Goal: Task Accomplishment & Management: Complete application form

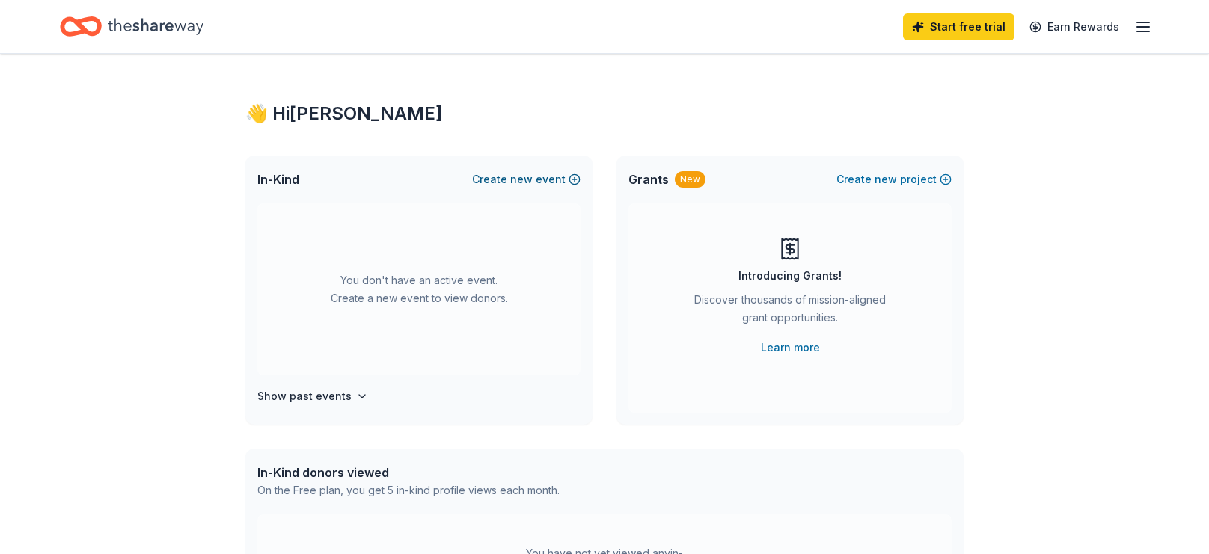
click at [533, 178] on span "new" at bounding box center [521, 180] width 22 height 18
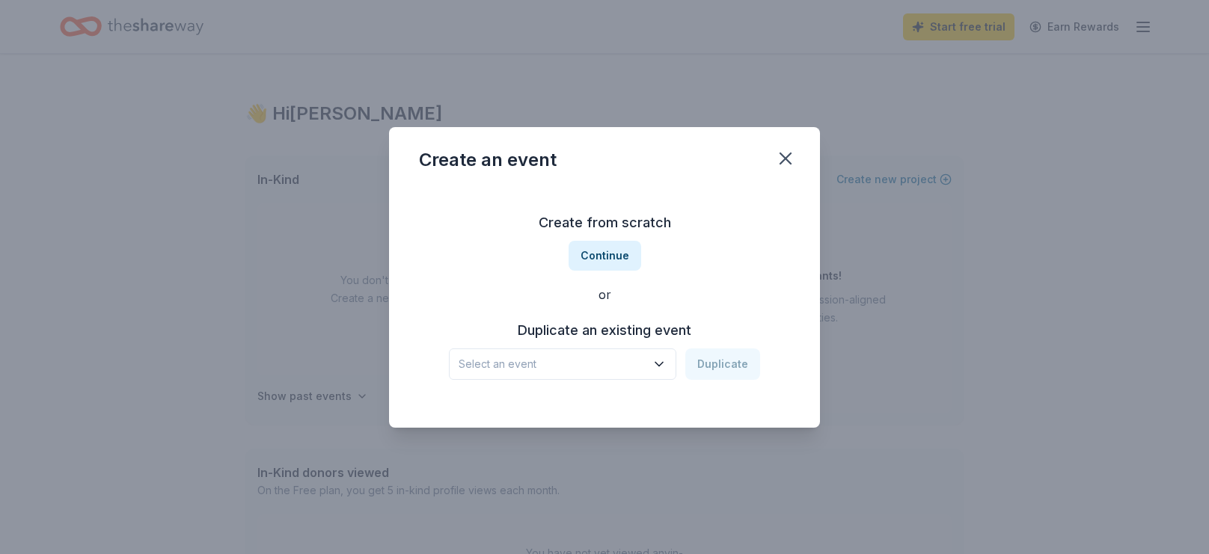
click at [657, 361] on icon "button" at bounding box center [658, 364] width 15 height 15
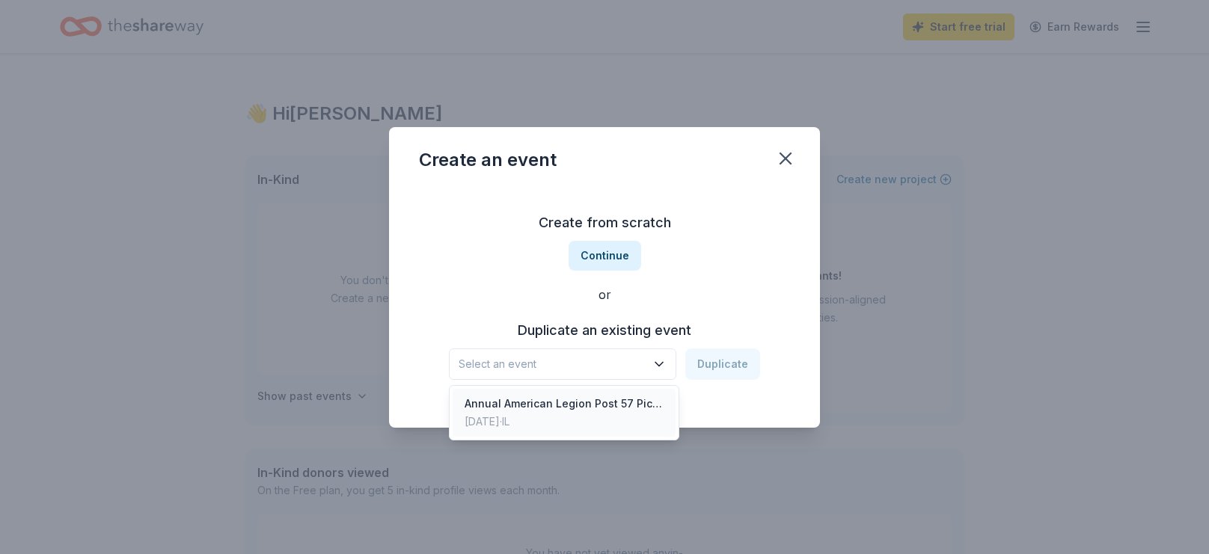
click at [622, 400] on div "Annual American Legion Post 57 Picnic" at bounding box center [563, 404] width 199 height 18
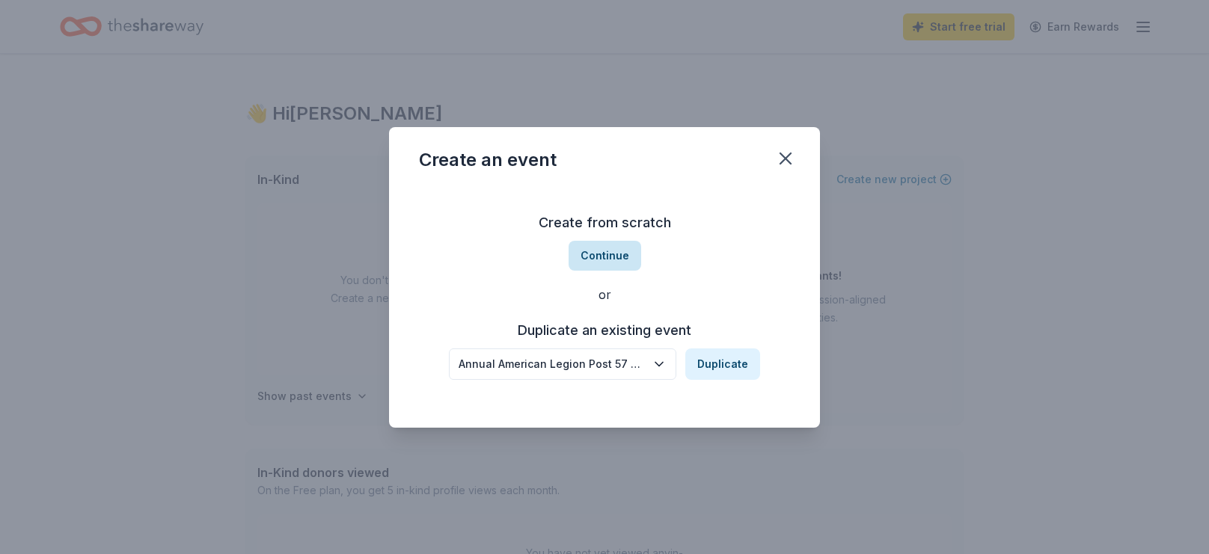
click at [607, 253] on button "Continue" at bounding box center [604, 256] width 73 height 30
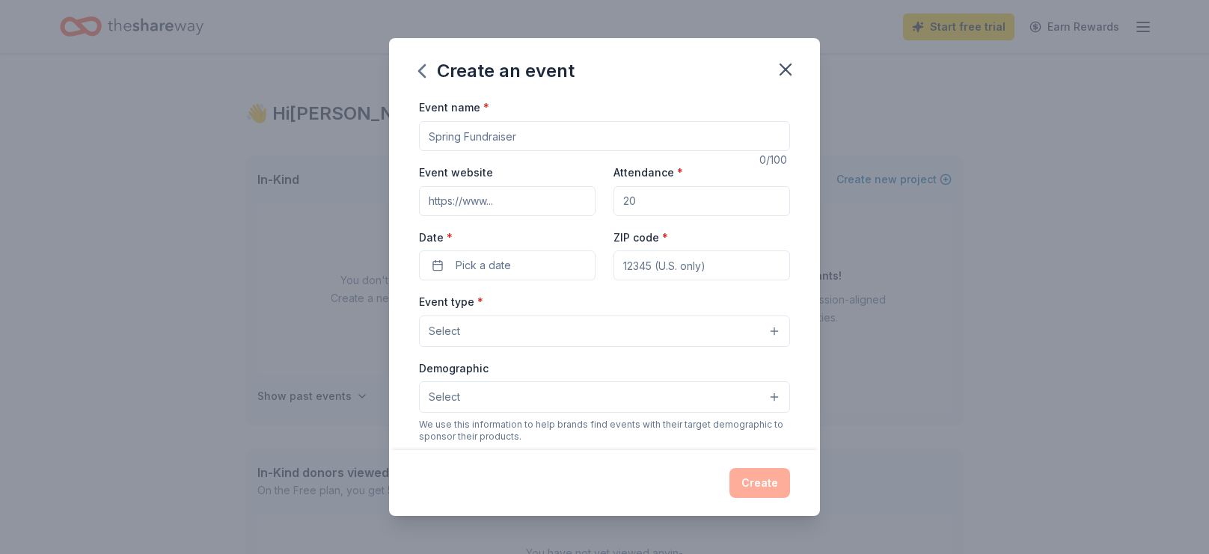
click at [546, 135] on input "Event name *" at bounding box center [604, 136] width 371 height 30
click at [423, 43] on div "Create an event" at bounding box center [604, 68] width 431 height 60
click at [417, 52] on div "Create an event" at bounding box center [604, 68] width 431 height 60
click at [388, 35] on div "Create an event Event name * American Legion Post 57 24 /100 Event website Atte…" at bounding box center [604, 277] width 1209 height 554
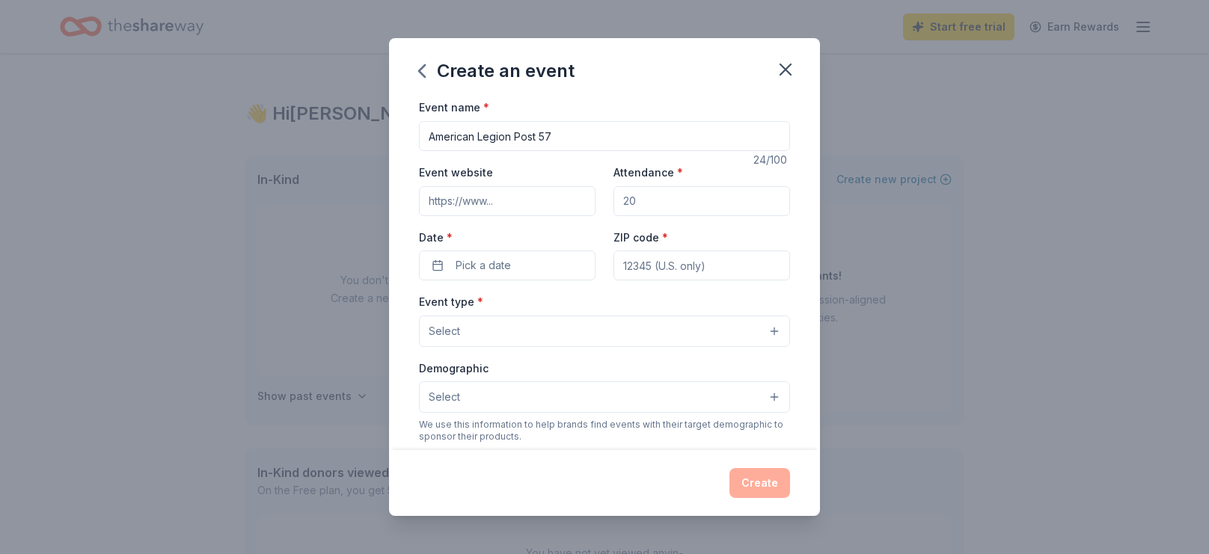
click at [388, 35] on div "Create an event Event name * American Legion Post 57 24 /100 Event website Atte…" at bounding box center [604, 277] width 1209 height 554
click at [551, 141] on input "American Legion Post 57" at bounding box center [604, 136] width 371 height 30
click at [666, 130] on input "American Legion Post 57" at bounding box center [604, 136] width 371 height 30
click at [625, 129] on input "American Legion Post 57 Tri" at bounding box center [604, 136] width 371 height 30
type input "American Legion Post 57 Trivia Night Fundraiser"
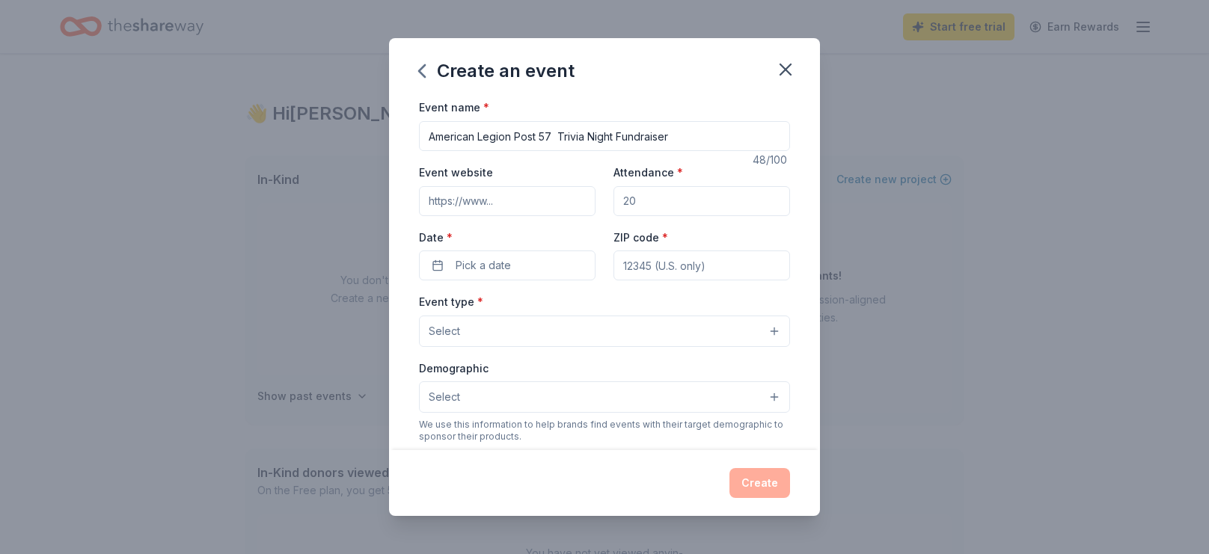
click at [505, 197] on input "Event website" at bounding box center [507, 201] width 177 height 30
click at [648, 209] on input "Attendance *" at bounding box center [701, 201] width 177 height 30
type input "35"
click at [508, 271] on span "Pick a date" at bounding box center [483, 266] width 55 height 18
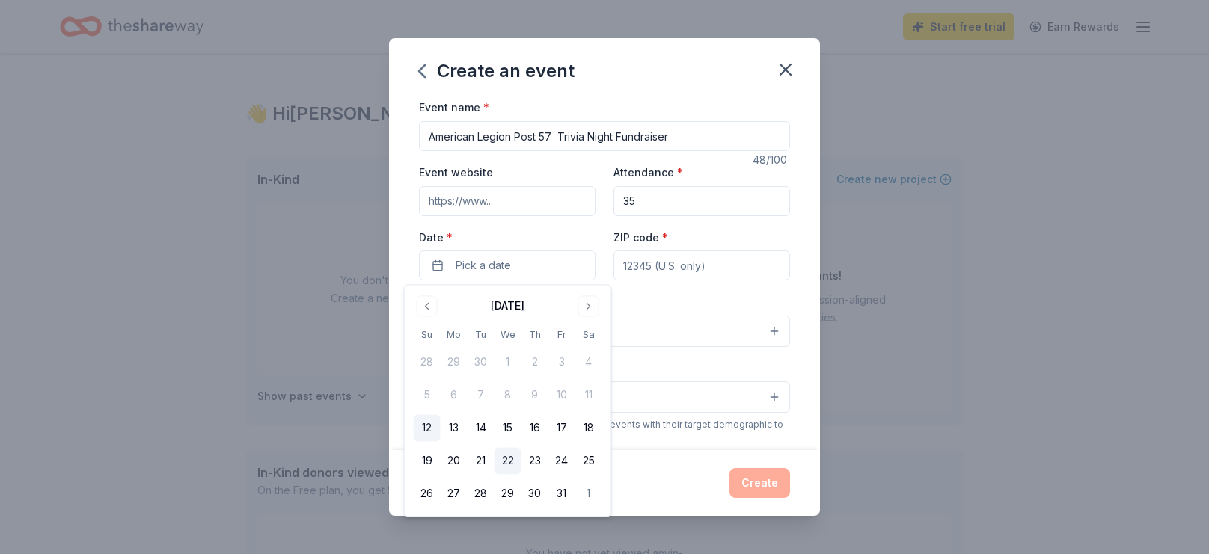
click at [507, 462] on button "22" at bounding box center [507, 461] width 27 height 27
click at [640, 262] on input "ZIP code *" at bounding box center [701, 266] width 177 height 30
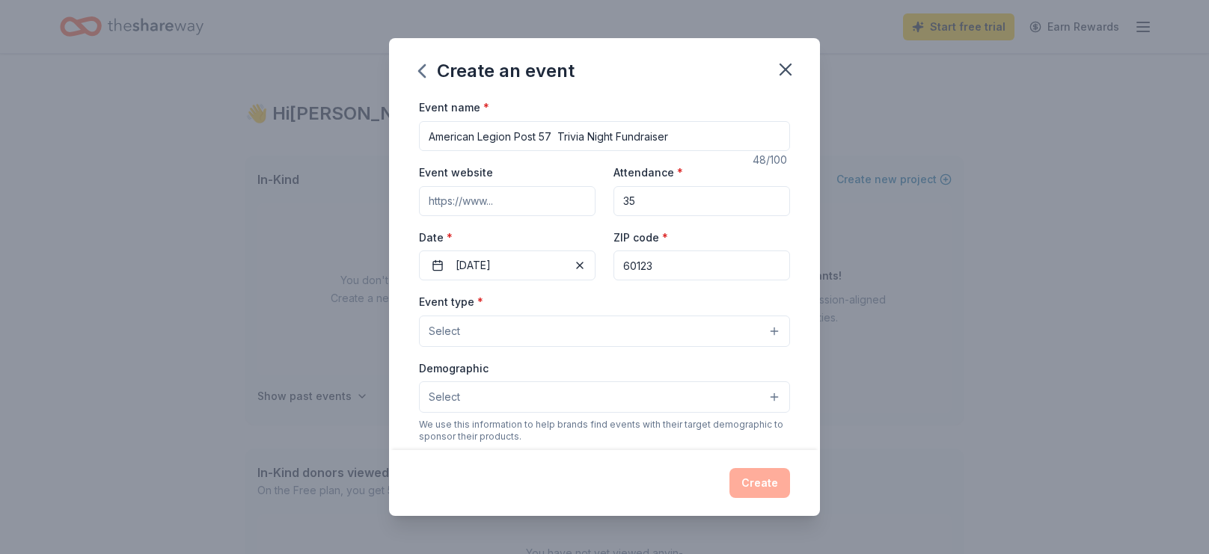
type input "60123"
click at [476, 336] on button "Select" at bounding box center [604, 331] width 371 height 31
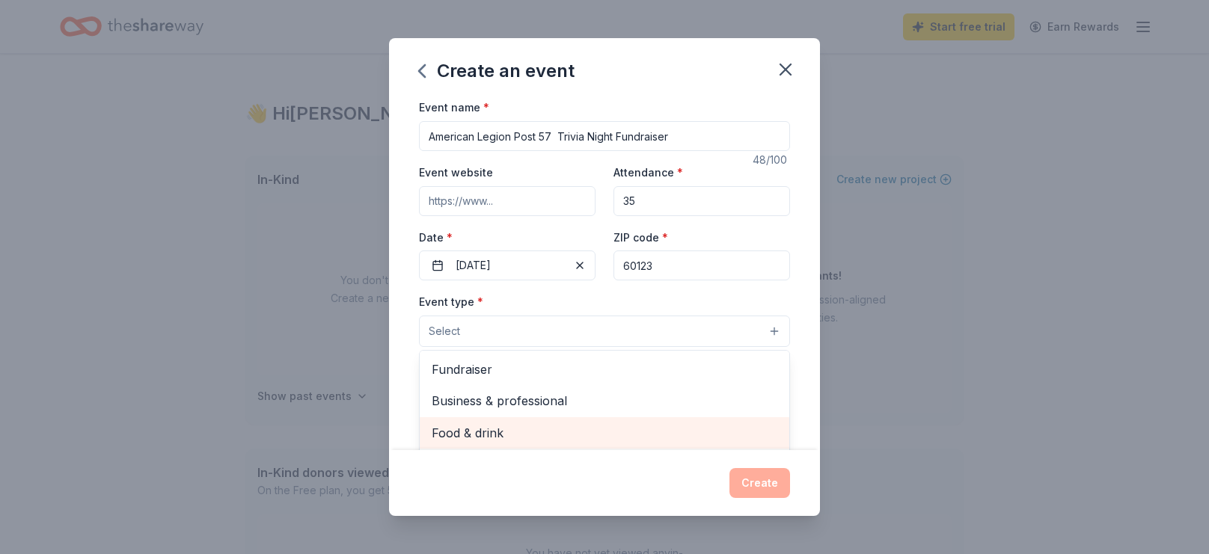
click at [483, 433] on span "Food & drink" at bounding box center [605, 432] width 346 height 19
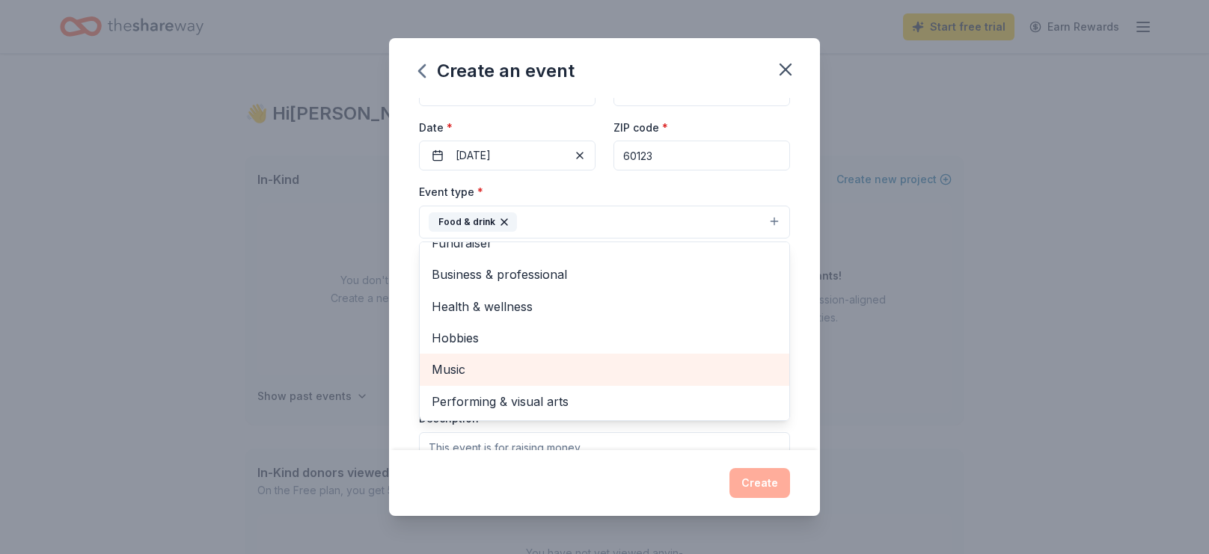
scroll to position [185, 0]
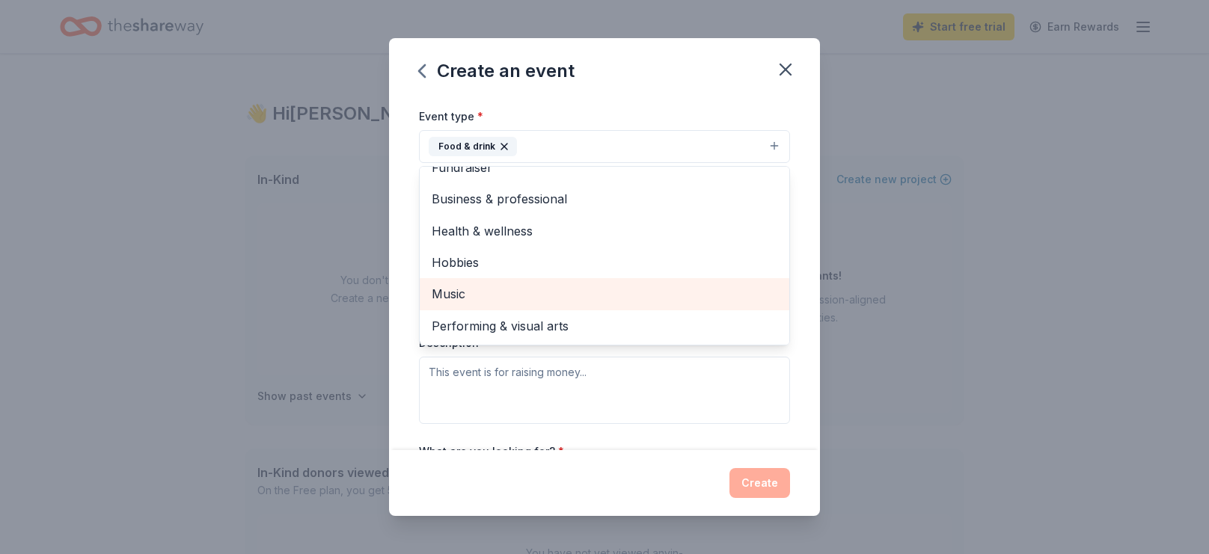
click at [444, 295] on span "Music" at bounding box center [605, 293] width 346 height 19
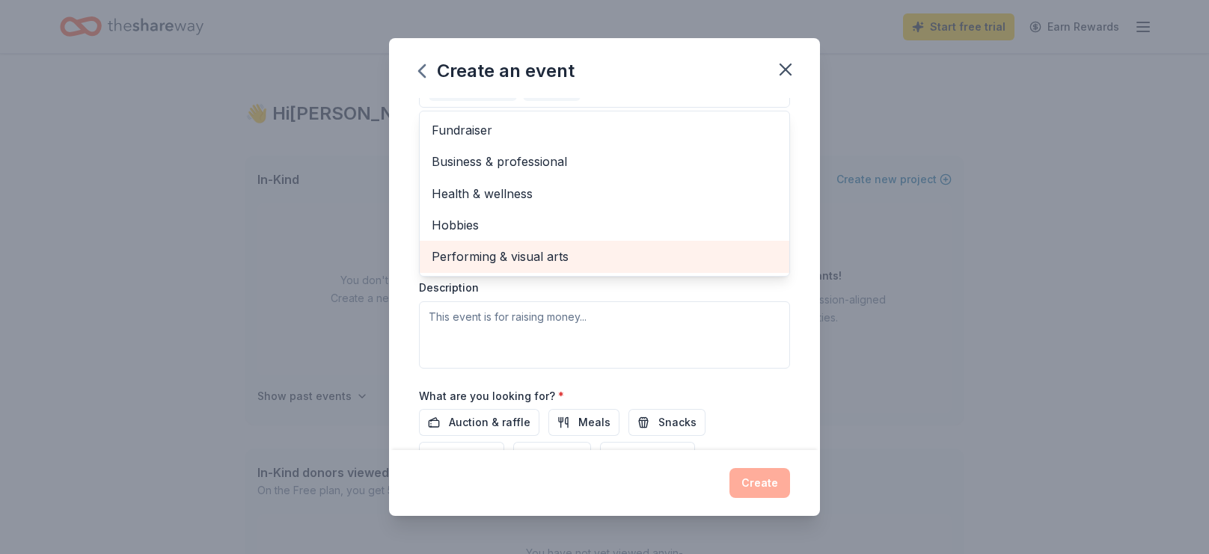
scroll to position [258, 0]
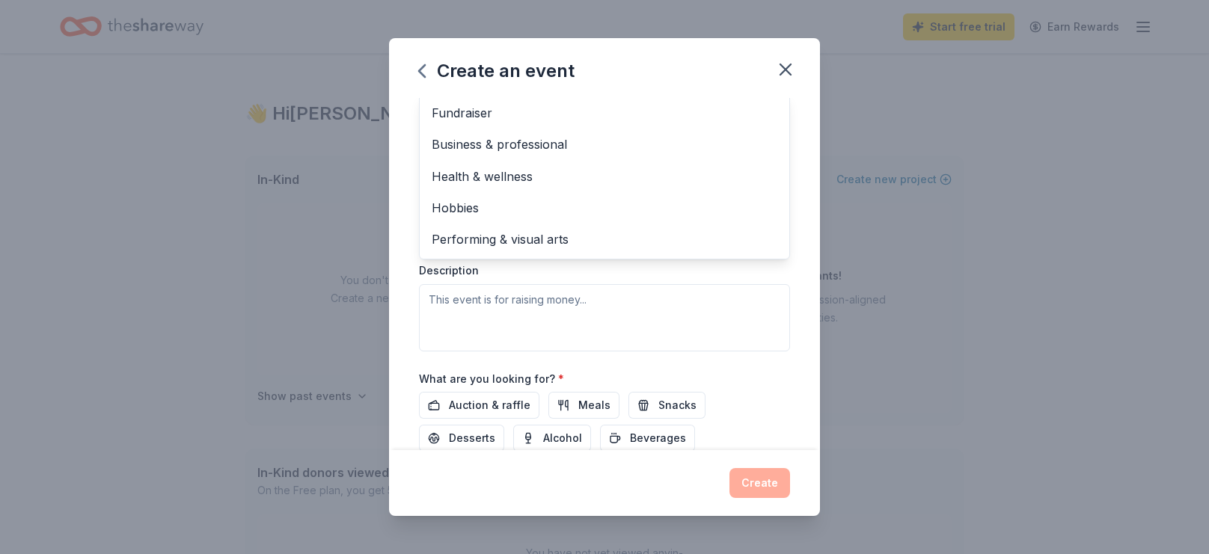
click at [790, 67] on div "Create an event Event name * American Legion Post 57 Trivia Night Fundraiser 48…" at bounding box center [604, 276] width 431 height 477
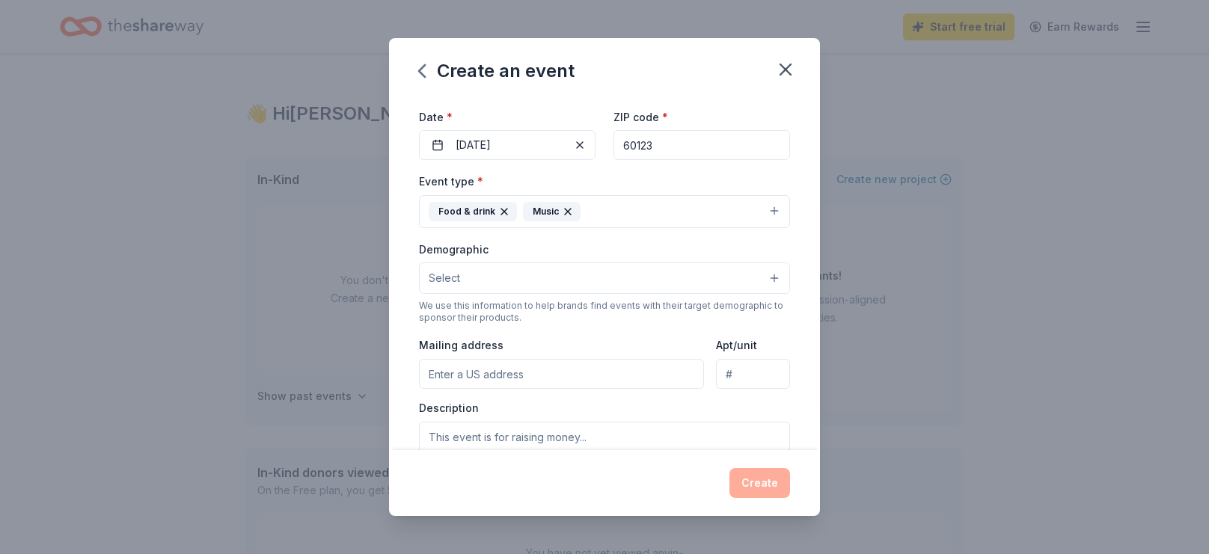
scroll to position [121, 0]
click at [461, 276] on button "Select" at bounding box center [604, 277] width 371 height 31
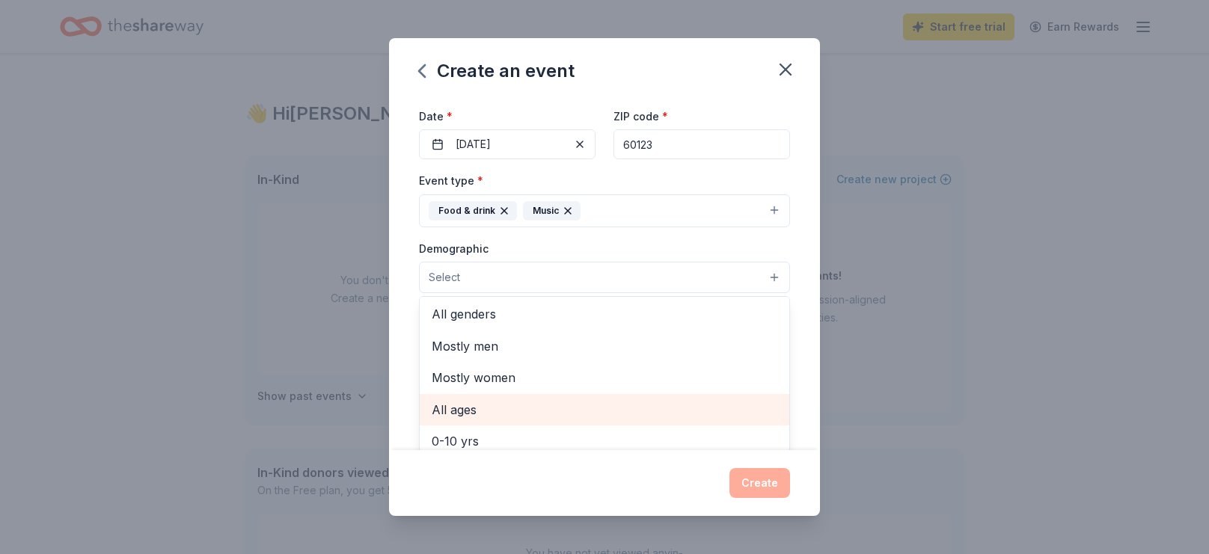
scroll to position [0, 0]
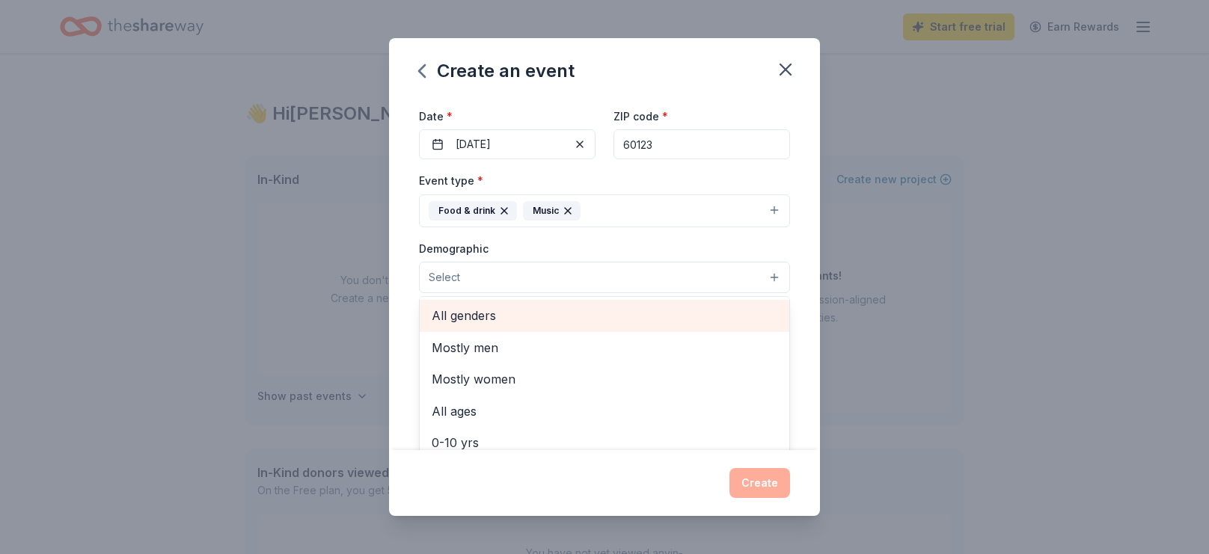
click at [457, 313] on span "All genders" at bounding box center [605, 315] width 346 height 19
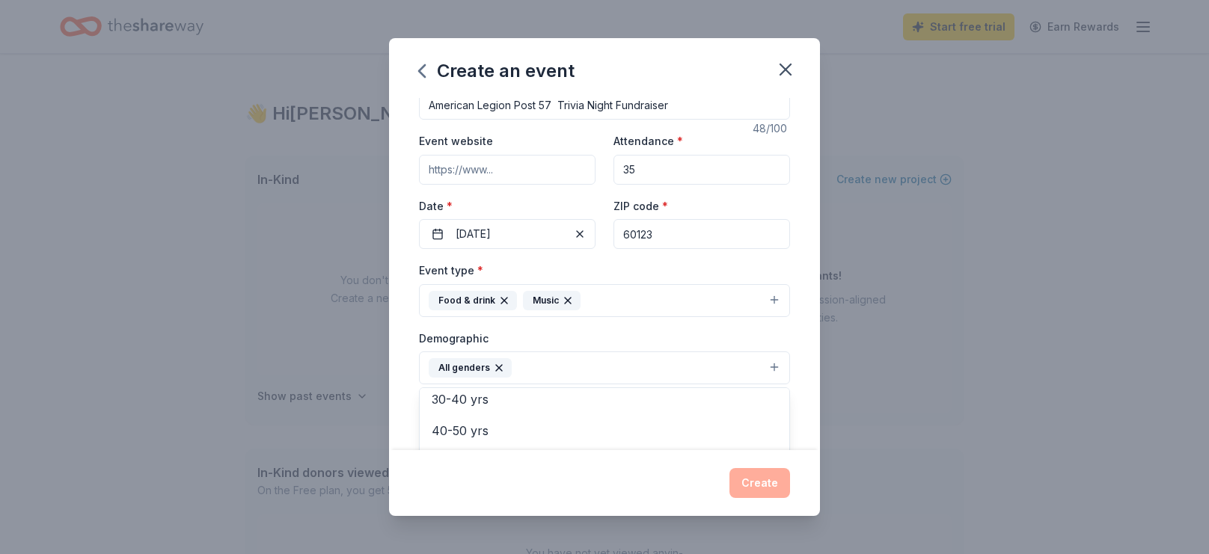
scroll to position [203, 0]
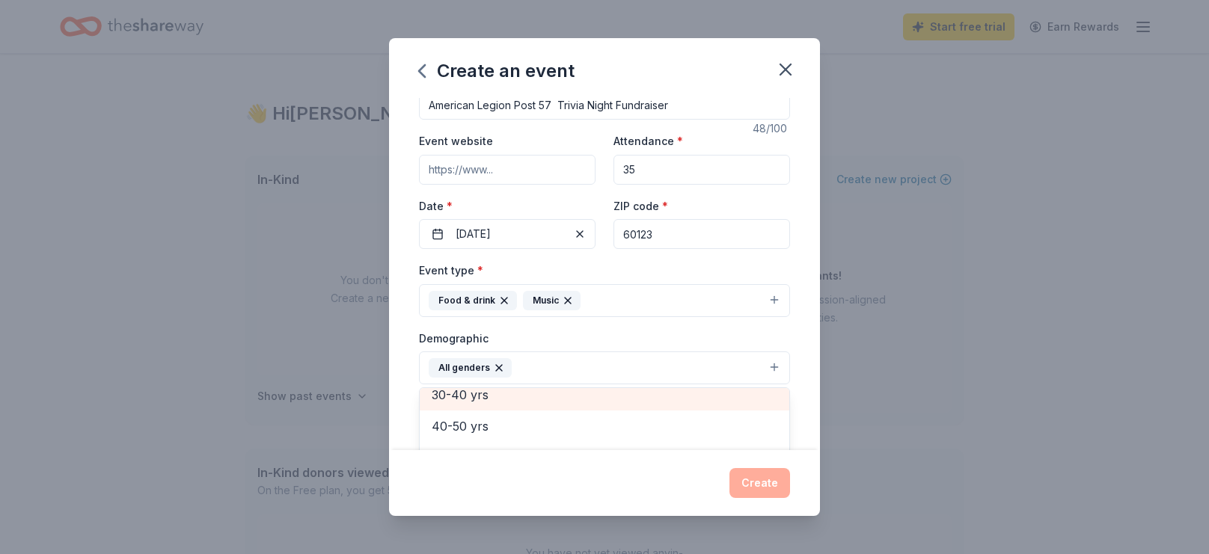
click at [478, 393] on div "30-40 yrs" at bounding box center [604, 394] width 369 height 31
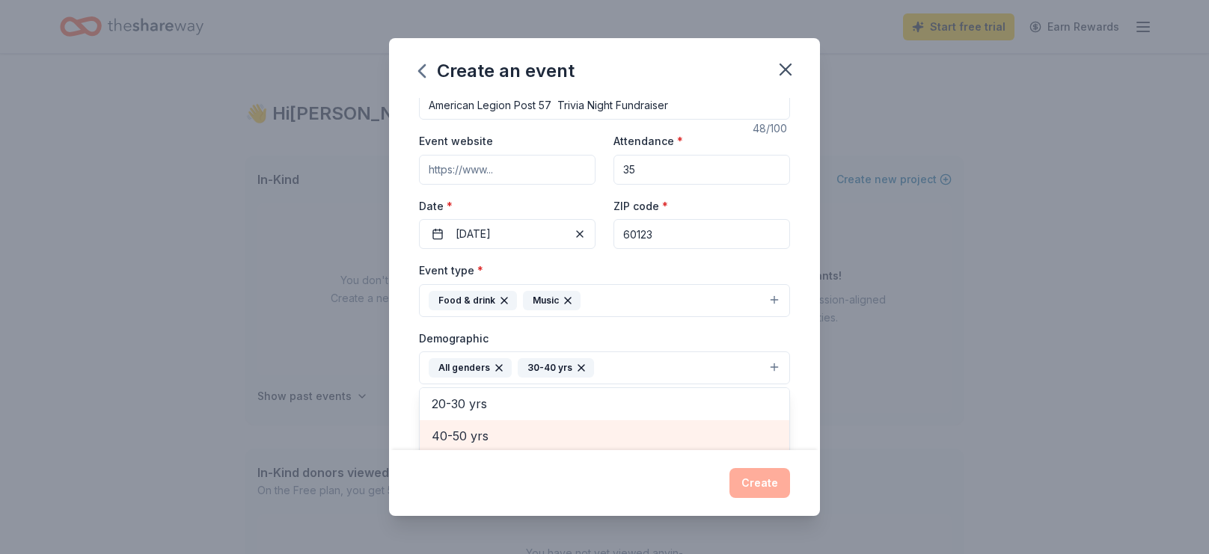
click at [476, 438] on span "40-50 yrs" at bounding box center [605, 435] width 346 height 19
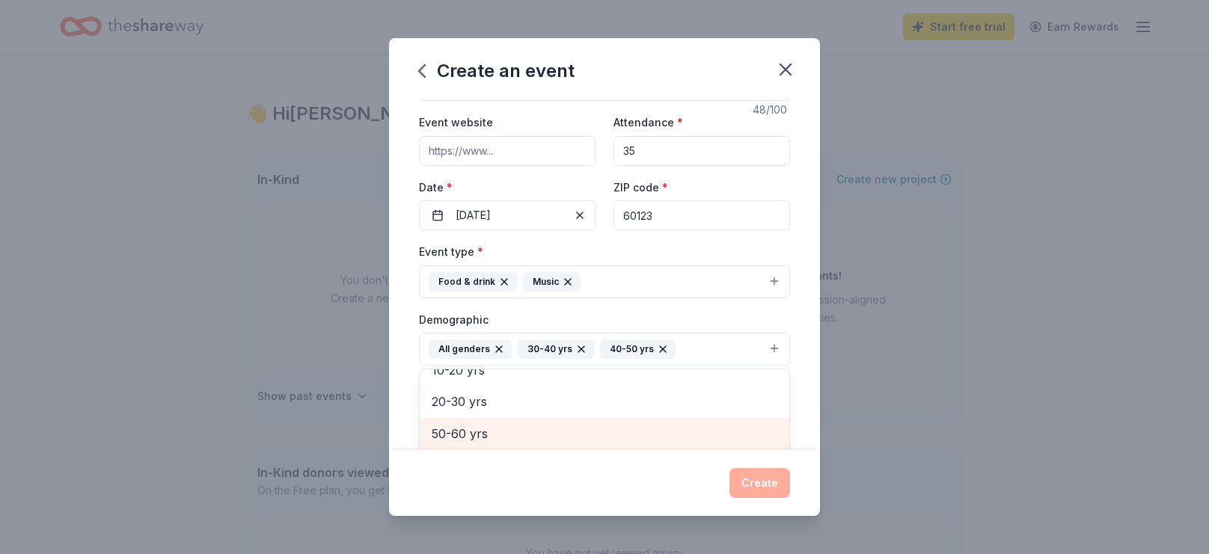
scroll to position [50, 0]
click at [474, 436] on span "50-60 yrs" at bounding box center [605, 434] width 346 height 19
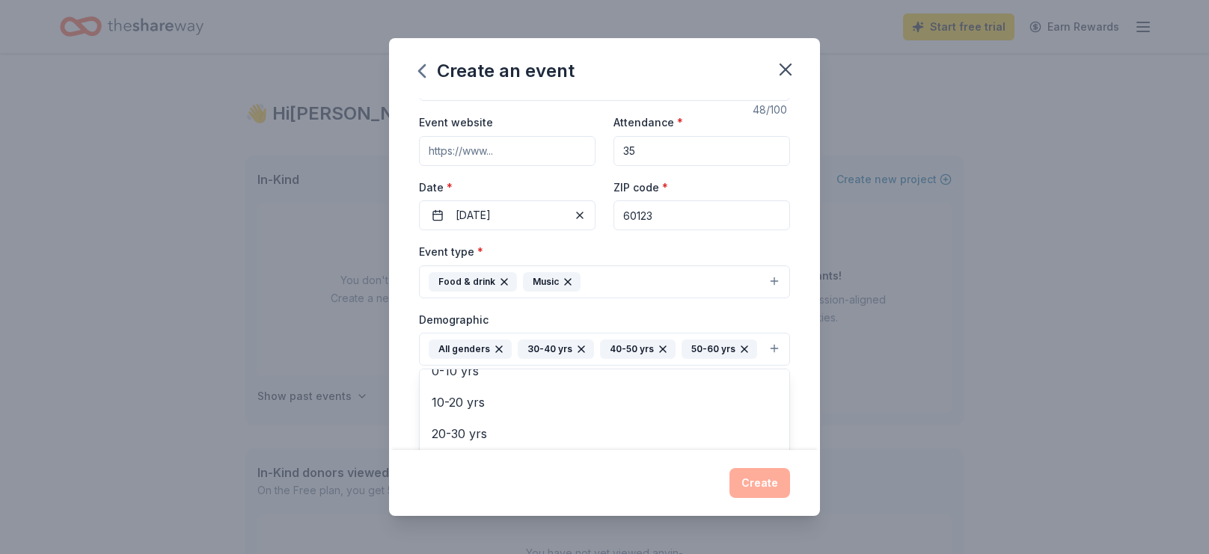
click at [808, 349] on div "Event name * American Legion Post 57 Trivia Night Fundraiser 48 /100 Event webs…" at bounding box center [604, 274] width 431 height 352
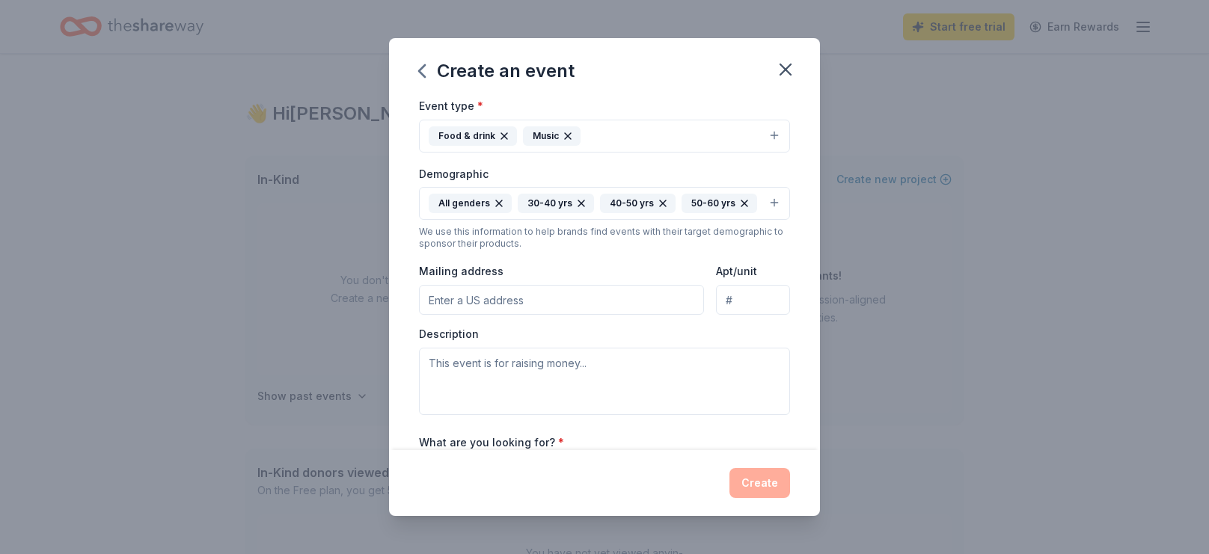
scroll to position [198, 0]
click at [483, 294] on input "Mailing address" at bounding box center [561, 298] width 285 height 30
type input "511 W SCHAUMBURG RD"
click at [472, 369] on textarea at bounding box center [604, 379] width 371 height 67
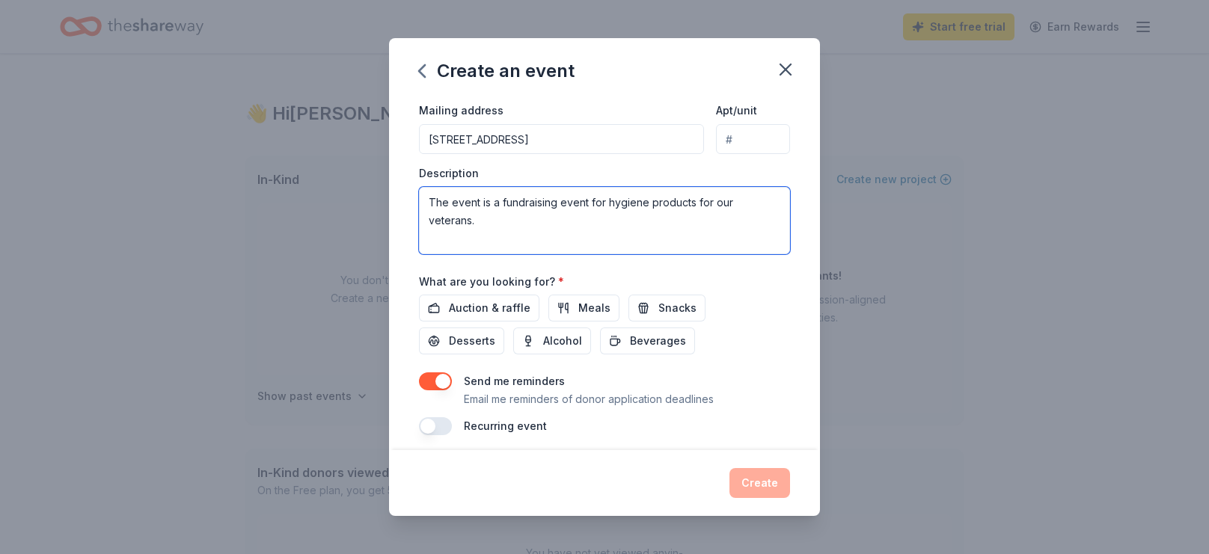
scroll to position [367, 0]
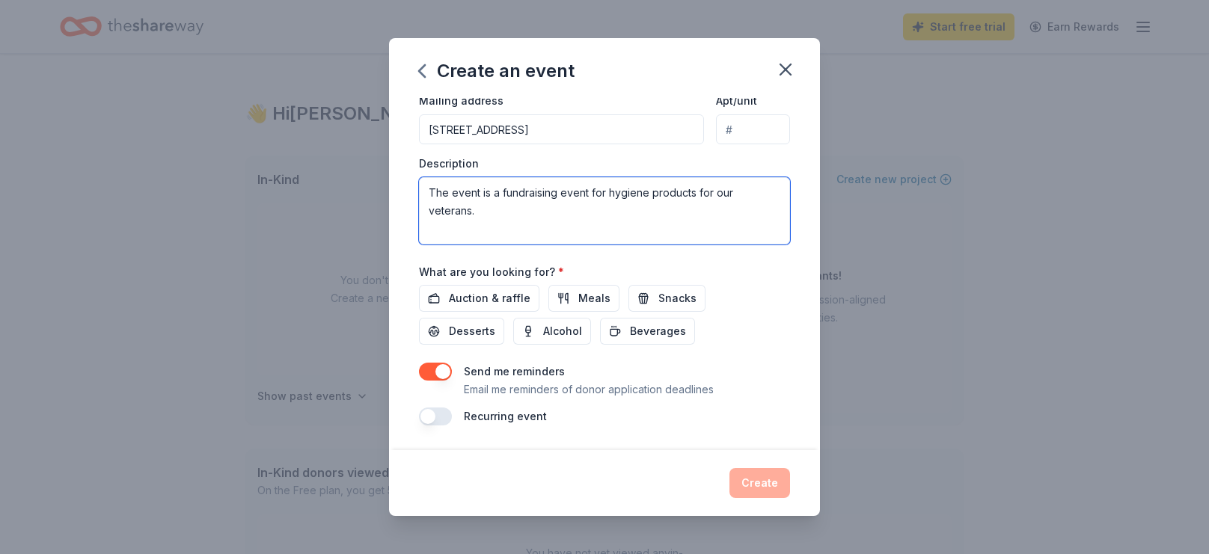
click at [434, 211] on textarea "The event is a fundraising event for hygiene products for our veterans." at bounding box center [604, 210] width 371 height 67
click at [778, 191] on textarea "The event is a fundraising event for hygiene products for our veterans." at bounding box center [604, 210] width 371 height 67
click at [693, 191] on textarea "The event is a fundraising event for hygiene products for our veterans. Looking…" at bounding box center [604, 210] width 371 height 67
click at [629, 193] on textarea "The event is a fundraising event for meal for our veterans. Looking for gift ca…" at bounding box center [604, 210] width 371 height 67
click at [554, 238] on textarea "The event is a fundraising event for meal or snack gift cards for our veterans.…" at bounding box center [604, 210] width 371 height 67
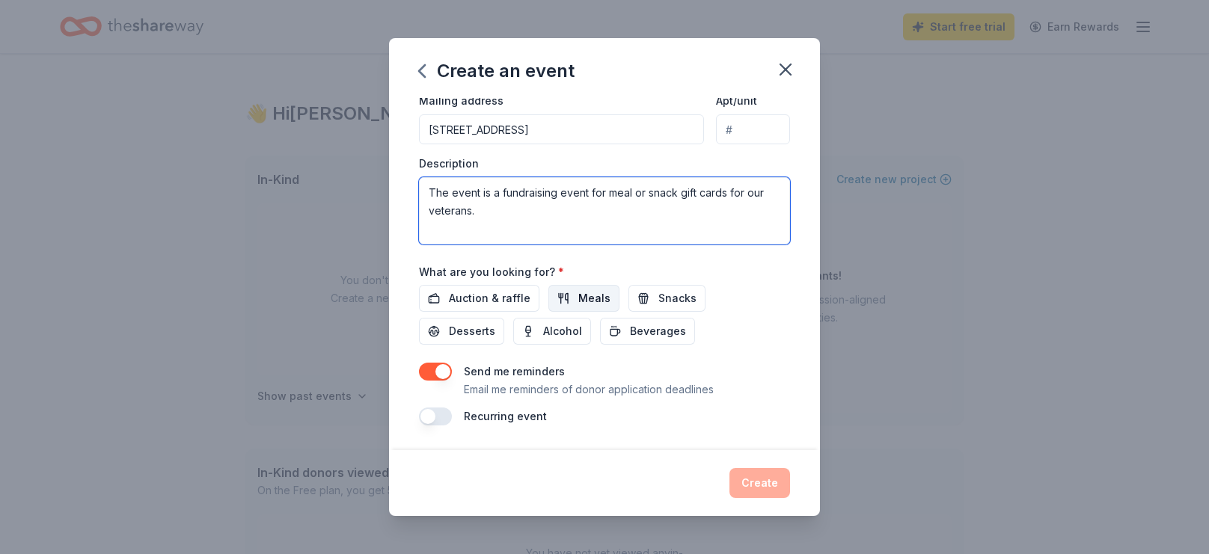
type textarea "The event is a fundraising event for meal or snack gift cards for our veterans."
click at [578, 296] on span "Meals" at bounding box center [594, 298] width 32 height 18
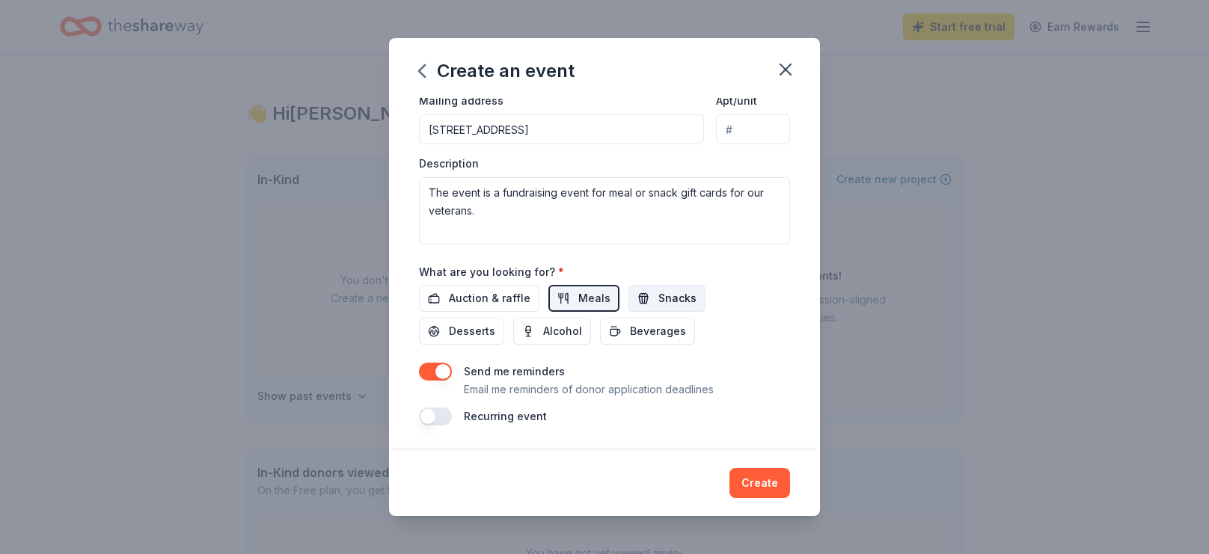
click at [669, 304] on span "Snacks" at bounding box center [677, 298] width 38 height 18
click at [494, 297] on span "Auction & raffle" at bounding box center [490, 298] width 82 height 18
click at [779, 473] on button "Create" at bounding box center [759, 483] width 61 height 30
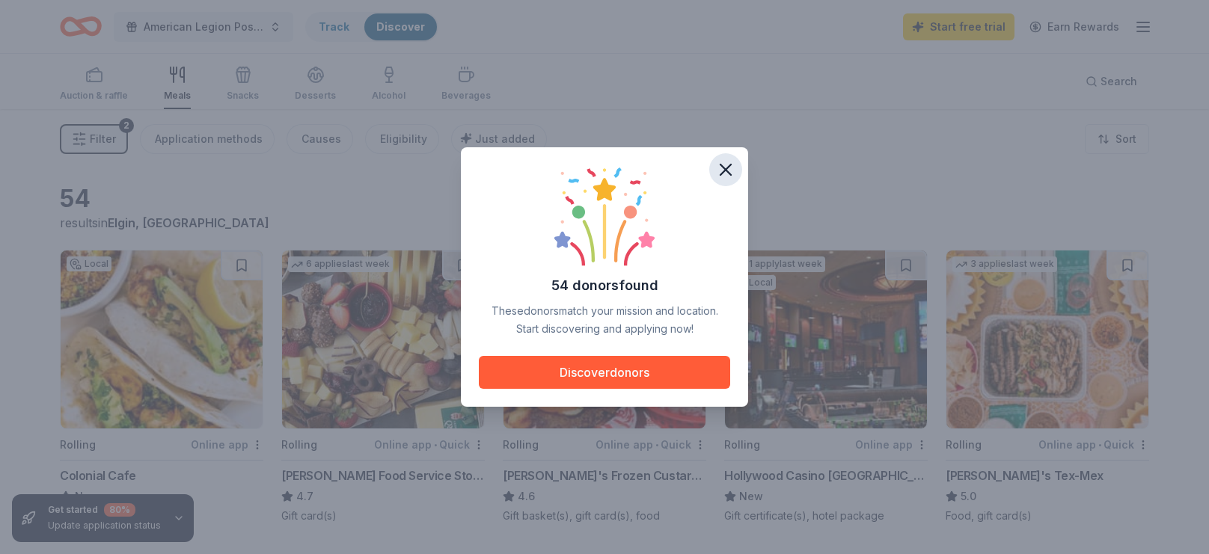
click at [725, 162] on icon "button" at bounding box center [725, 169] width 21 height 21
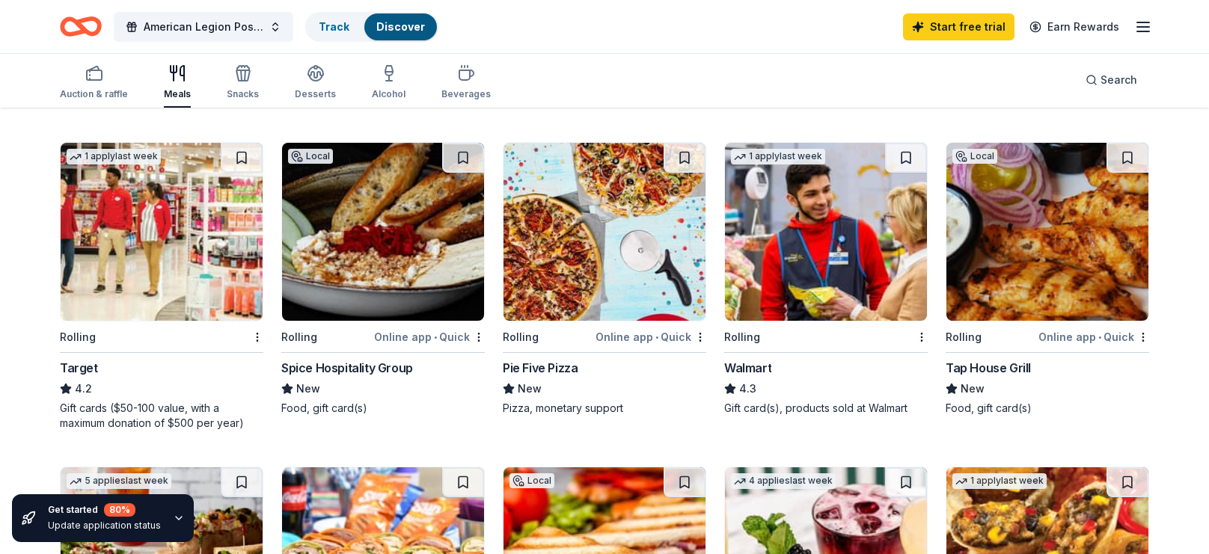
scroll to position [418, 0]
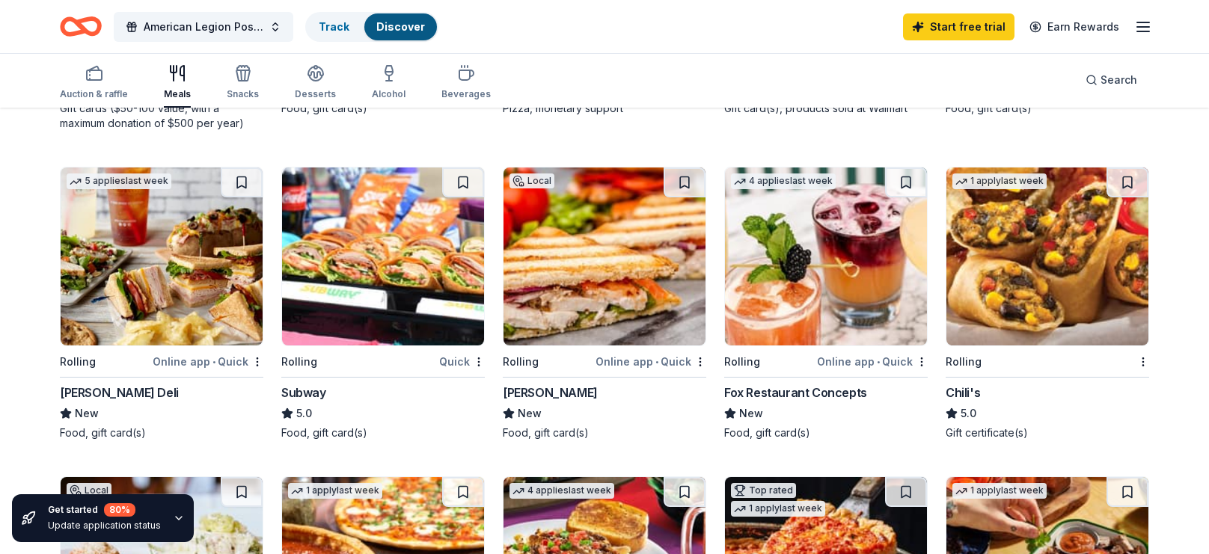
scroll to position [724, 0]
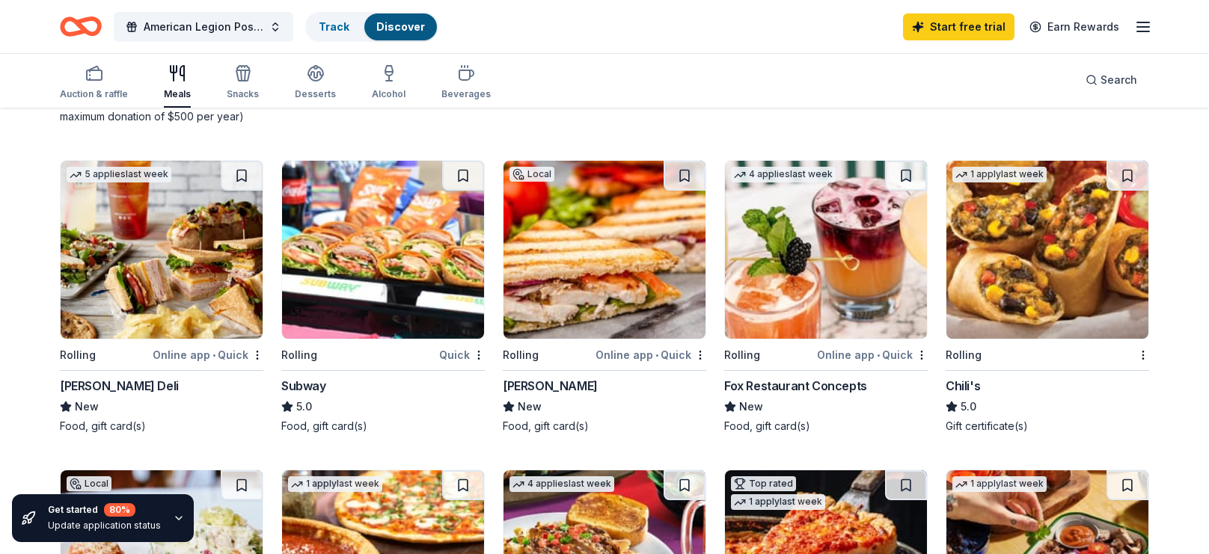
click at [221, 351] on div "Online app • Quick" at bounding box center [208, 355] width 111 height 19
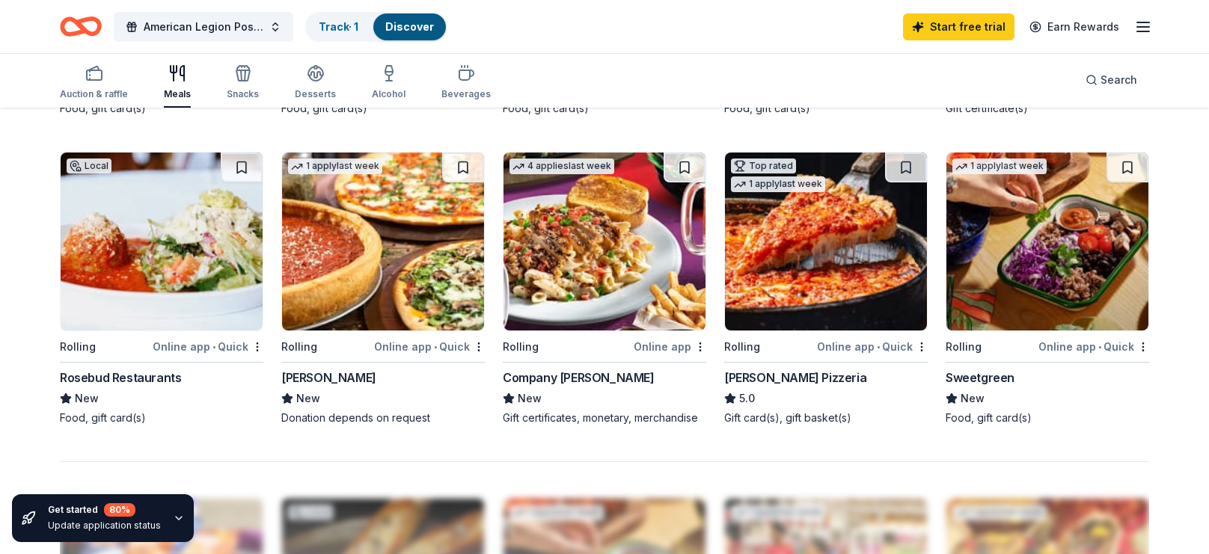
scroll to position [1030, 0]
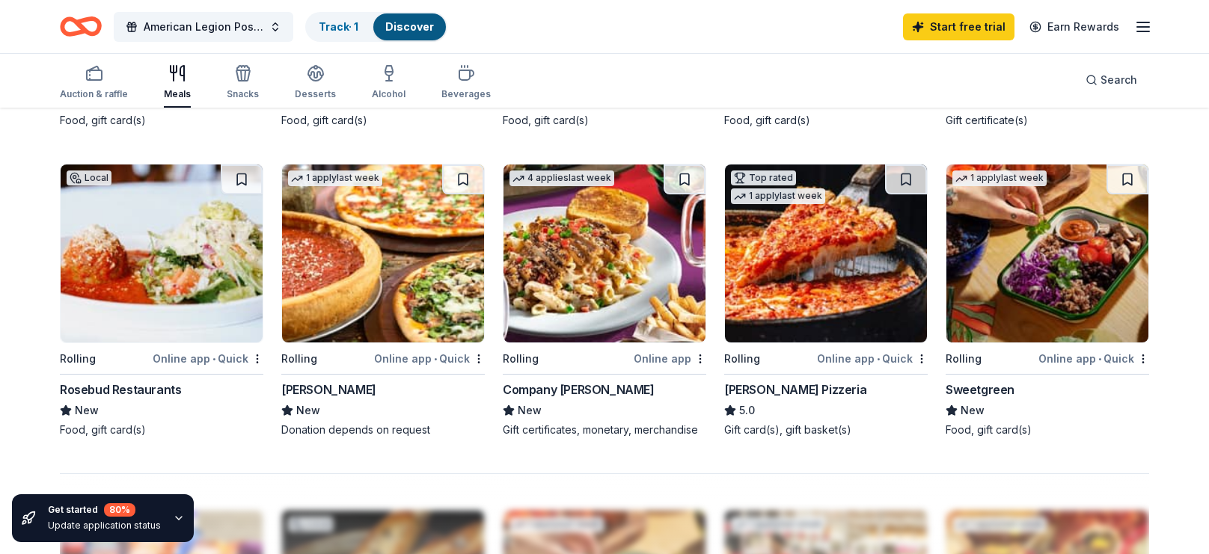
click at [881, 355] on div "Online app • Quick" at bounding box center [872, 358] width 111 height 19
click at [248, 22] on span "American Legion Post 57 Trivia Night Fundraiser" at bounding box center [204, 27] width 120 height 18
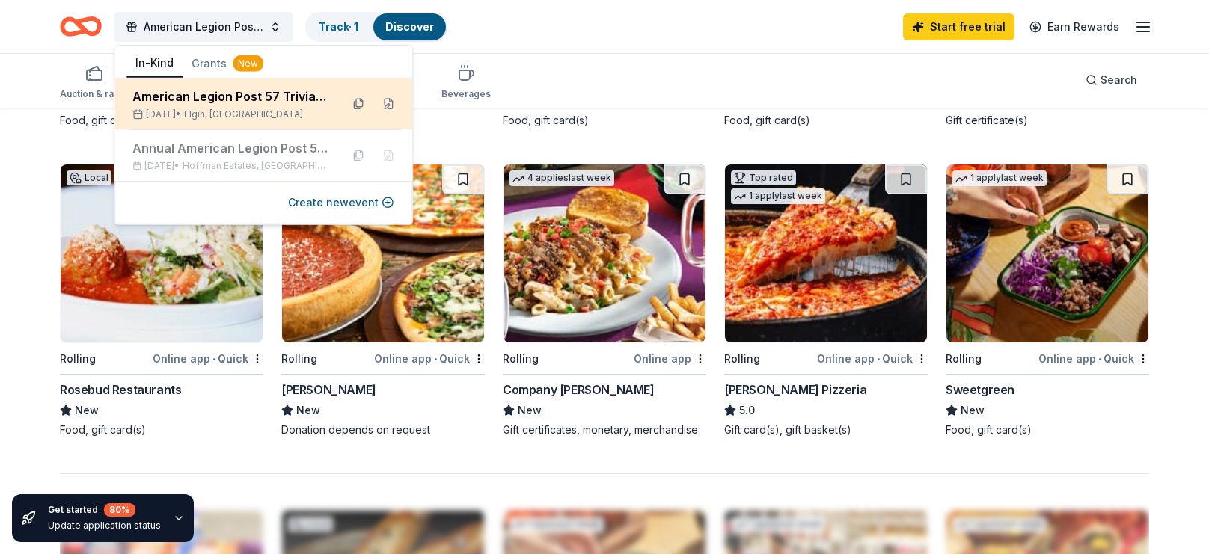
click at [245, 107] on div "American Legion Post 57 Trivia Night Fundraiser Oct 22, 2025 • Elgin, IL" at bounding box center [230, 104] width 196 height 33
click at [240, 93] on div "American Legion Post 57 Trivia Night Fundraiser" at bounding box center [230, 97] width 196 height 18
click at [388, 108] on button at bounding box center [388, 104] width 24 height 24
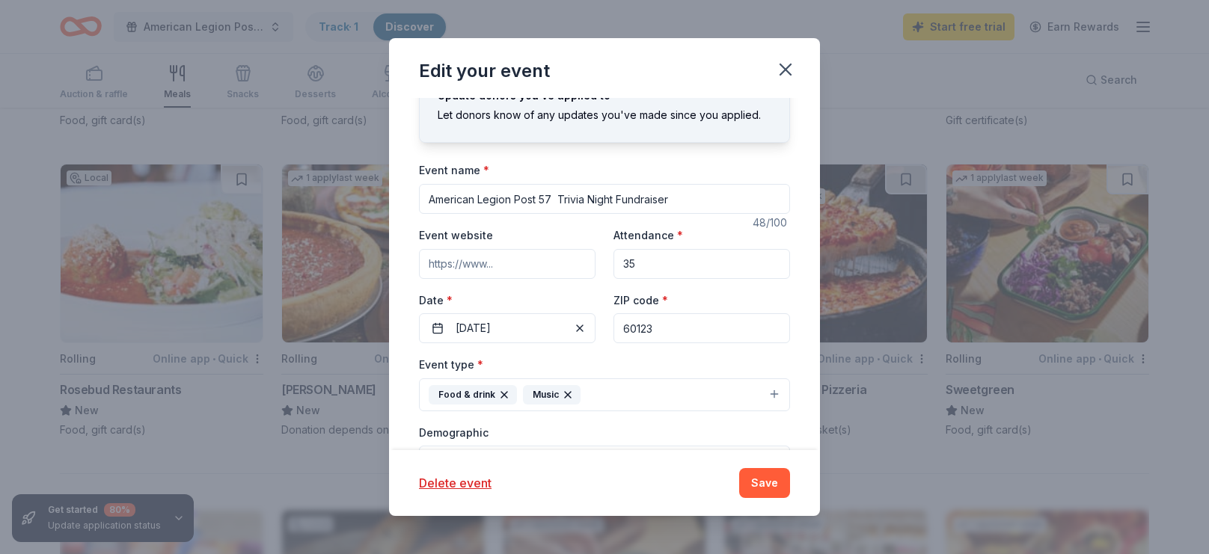
scroll to position [0, 0]
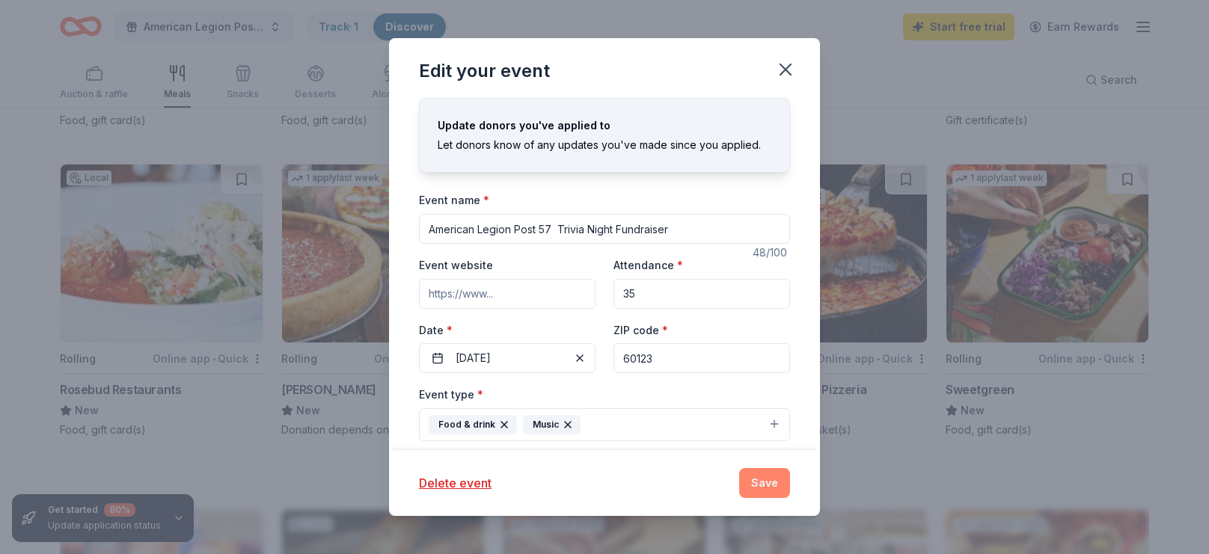
click at [774, 481] on button "Save" at bounding box center [764, 483] width 51 height 30
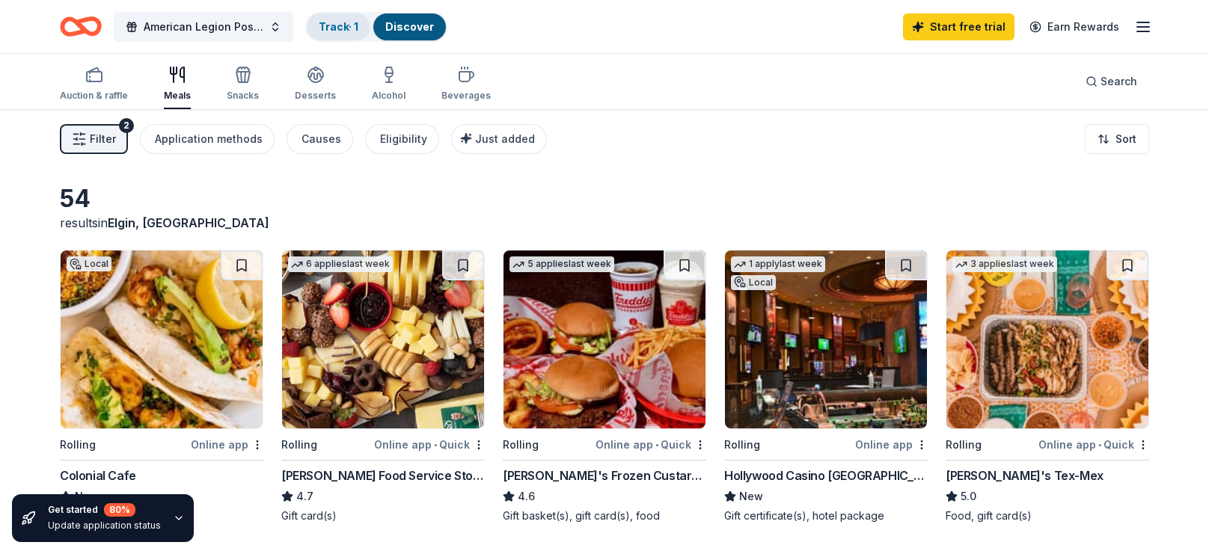
click at [346, 24] on link "Track · 1" at bounding box center [339, 26] width 40 height 13
click at [274, 23] on button "American Legion Post 57 Trivia Night Fundraiser" at bounding box center [204, 27] width 180 height 30
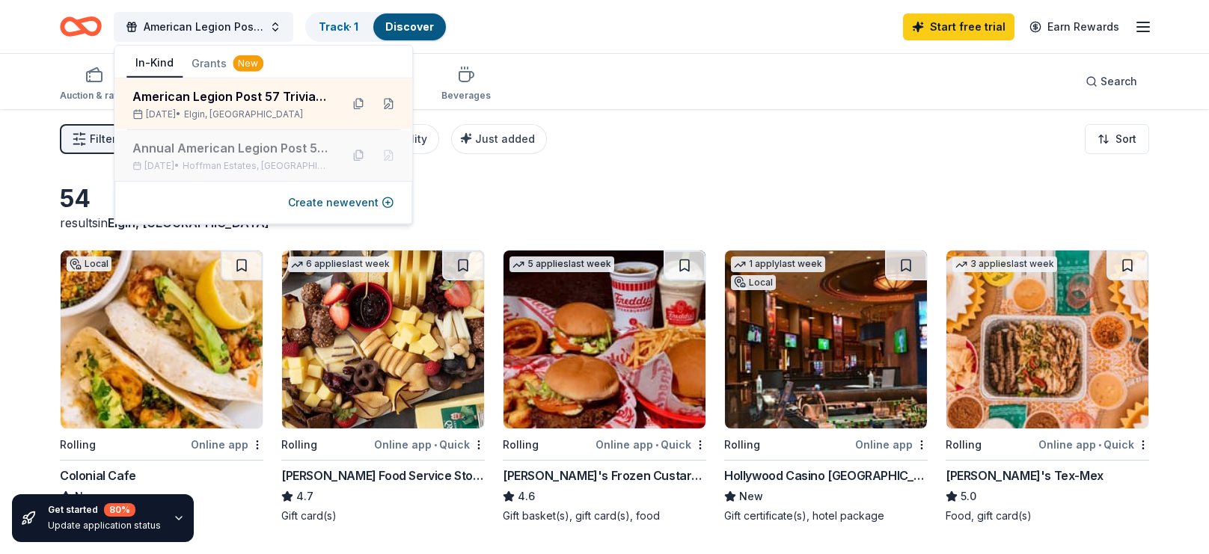
click at [264, 149] on div "Annual American Legion Post 57 Picnic" at bounding box center [230, 148] width 196 height 18
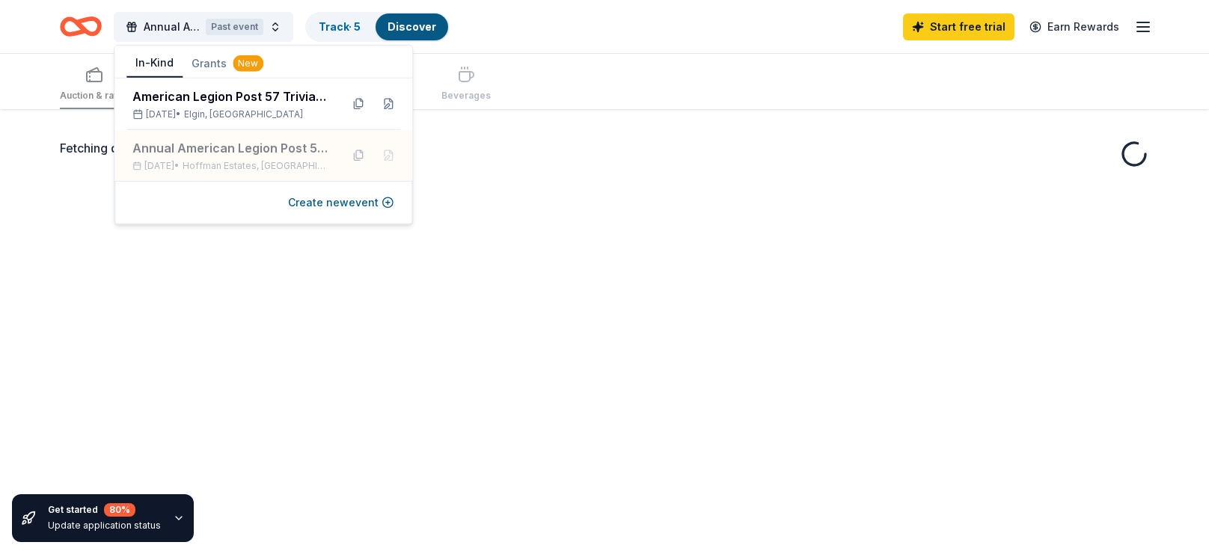
click at [603, 313] on div "Fetching donors, one moment..." at bounding box center [604, 386] width 1209 height 554
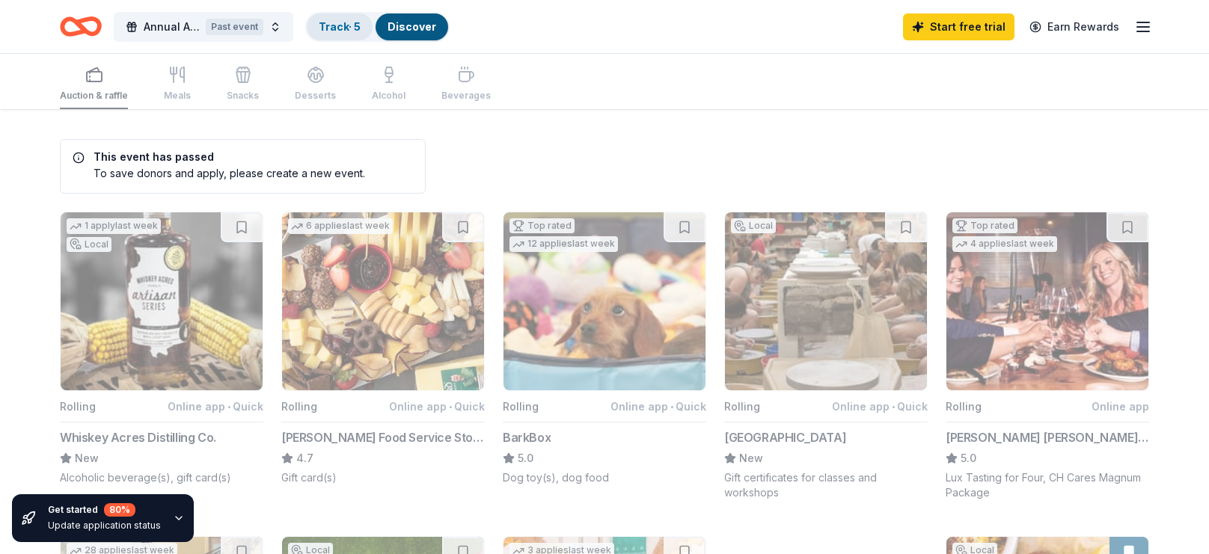
click at [345, 25] on link "Track · 5" at bounding box center [340, 26] width 42 height 13
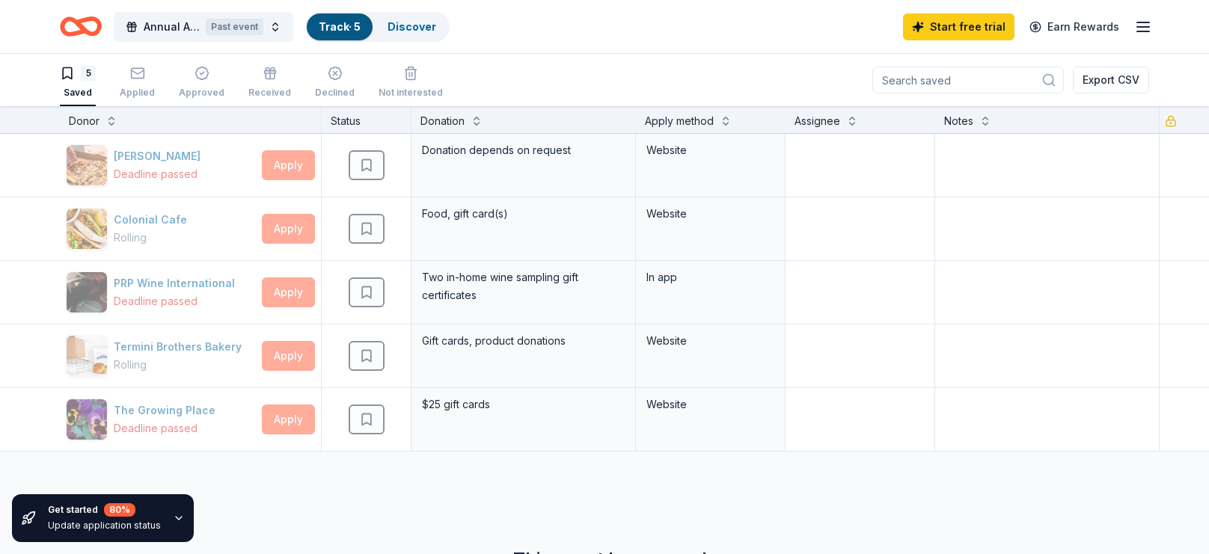
click at [1146, 27] on line "button" at bounding box center [1143, 27] width 12 height 0
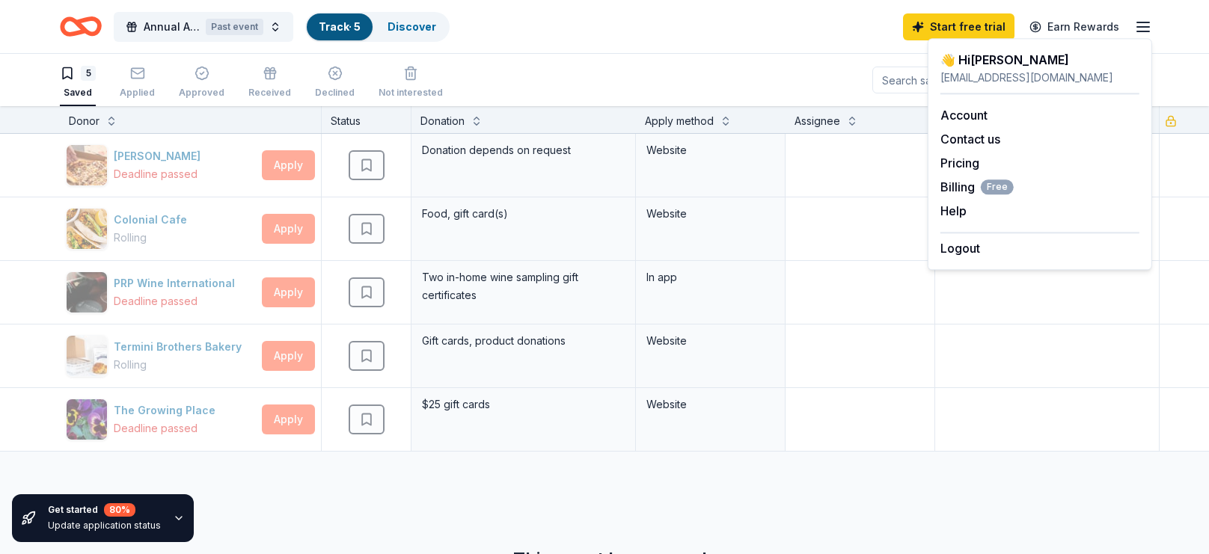
click at [1012, 75] on div "char_beach@yahoo.com" at bounding box center [1039, 78] width 199 height 18
click at [981, 70] on div "char_beach@yahoo.com" at bounding box center [1039, 78] width 199 height 18
click at [966, 118] on link "Account" at bounding box center [963, 115] width 47 height 15
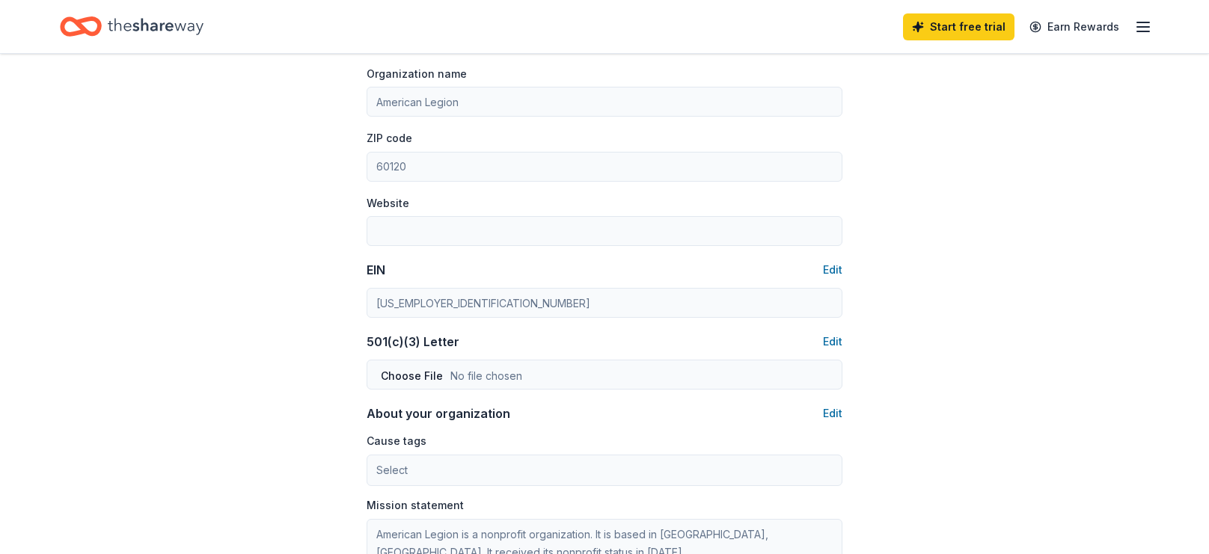
scroll to position [542, 0]
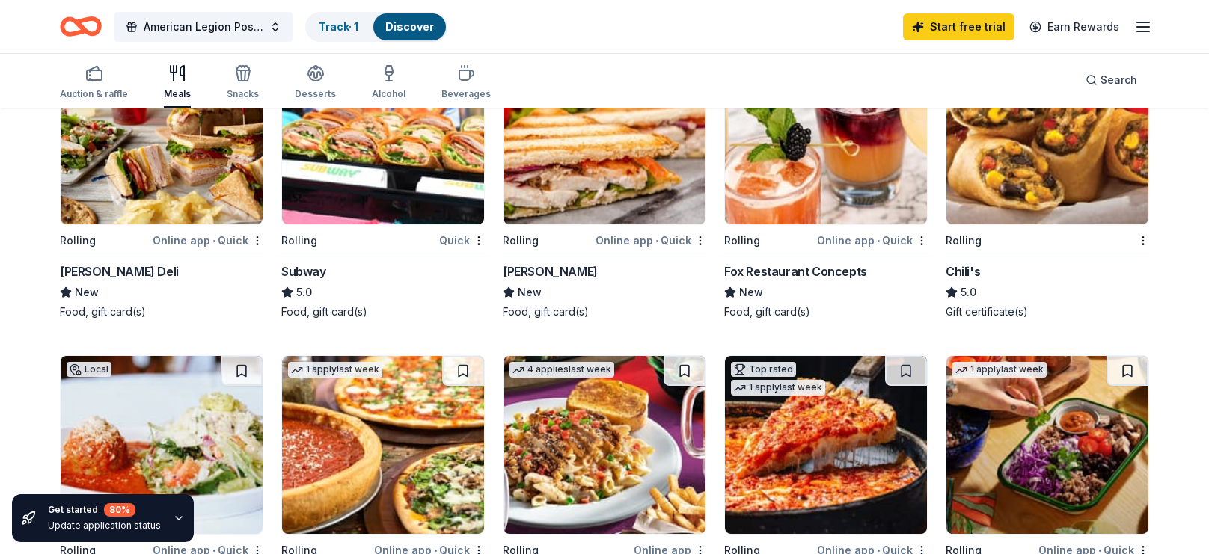
scroll to position [775, 0]
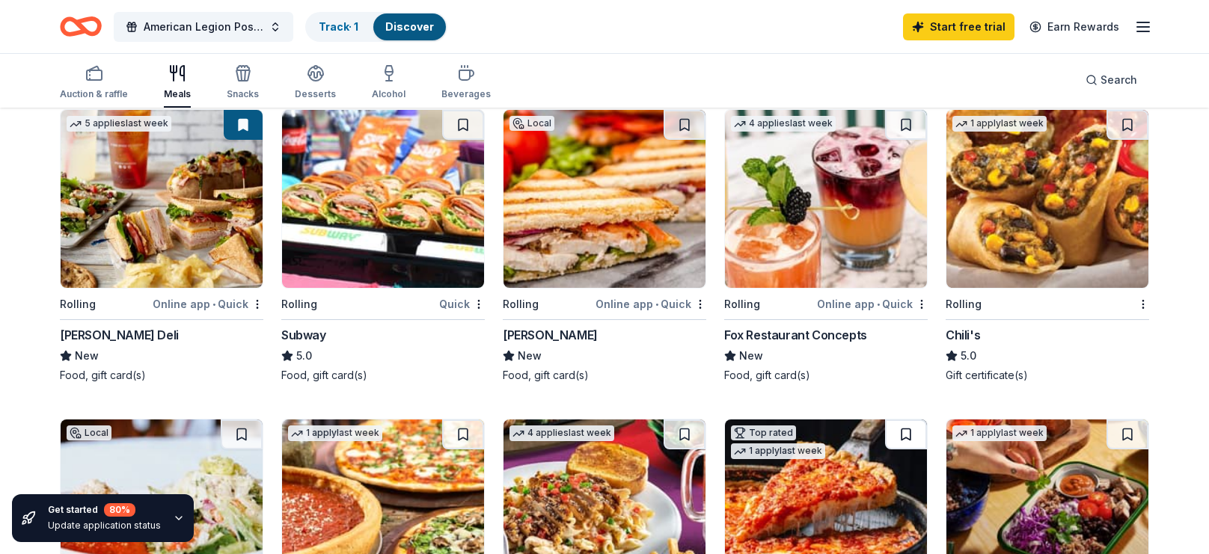
click at [901, 437] on button at bounding box center [906, 435] width 42 height 30
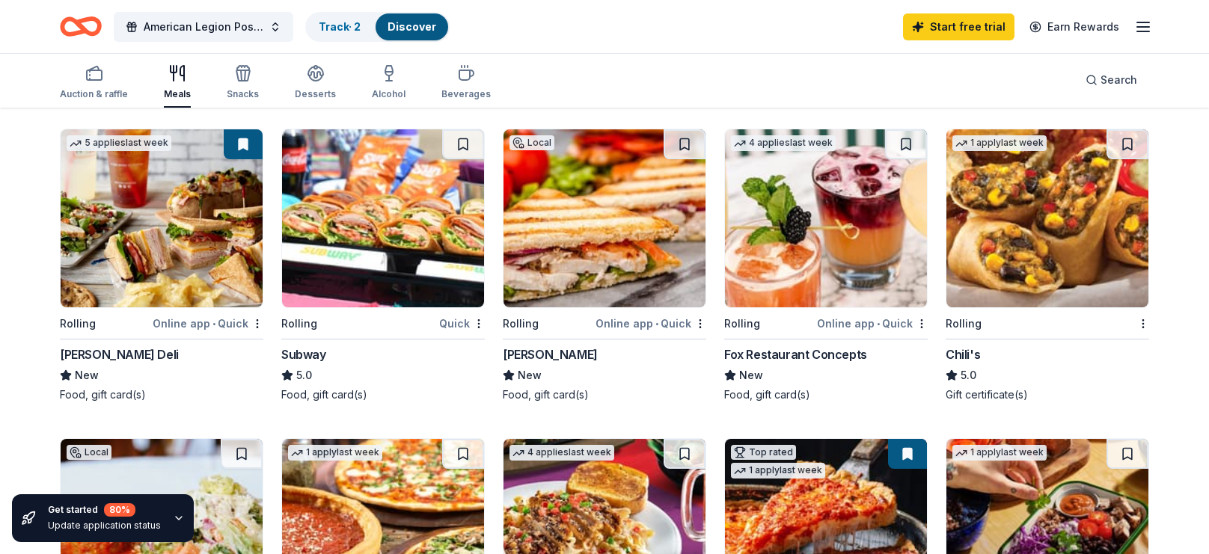
scroll to position [711, 0]
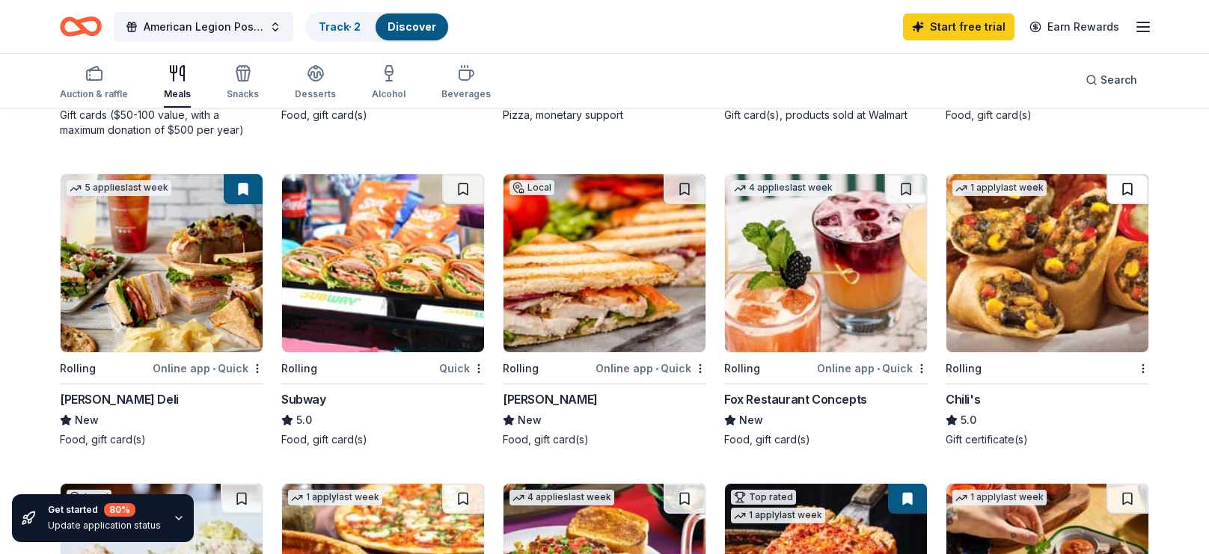
click at [1127, 186] on button at bounding box center [1127, 189] width 42 height 30
click at [346, 24] on link "Track · 3" at bounding box center [340, 26] width 42 height 13
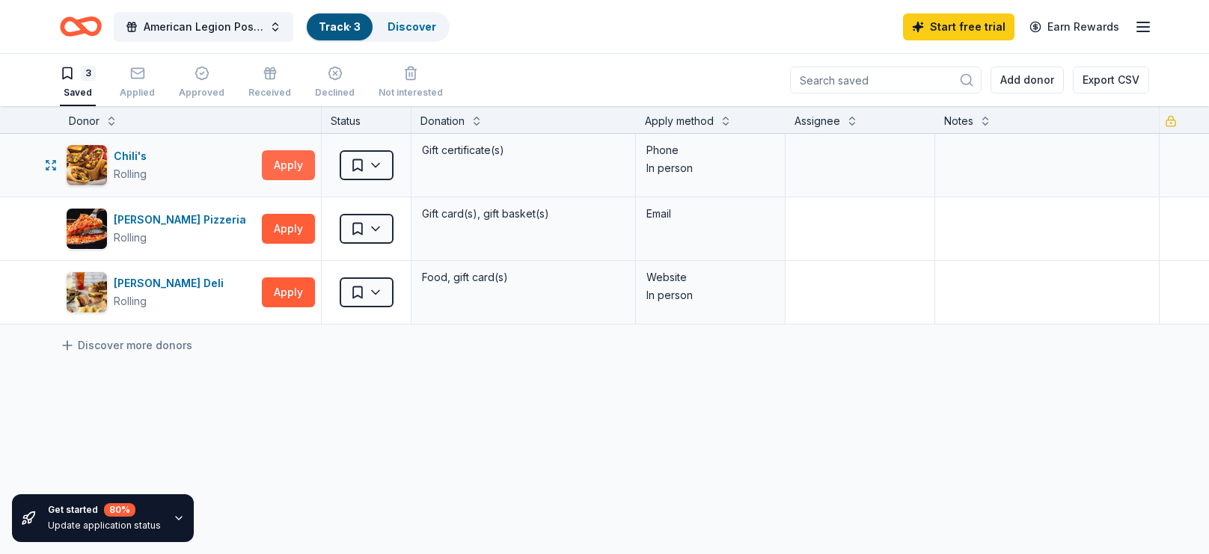
click at [298, 167] on button "Apply" at bounding box center [288, 165] width 53 height 30
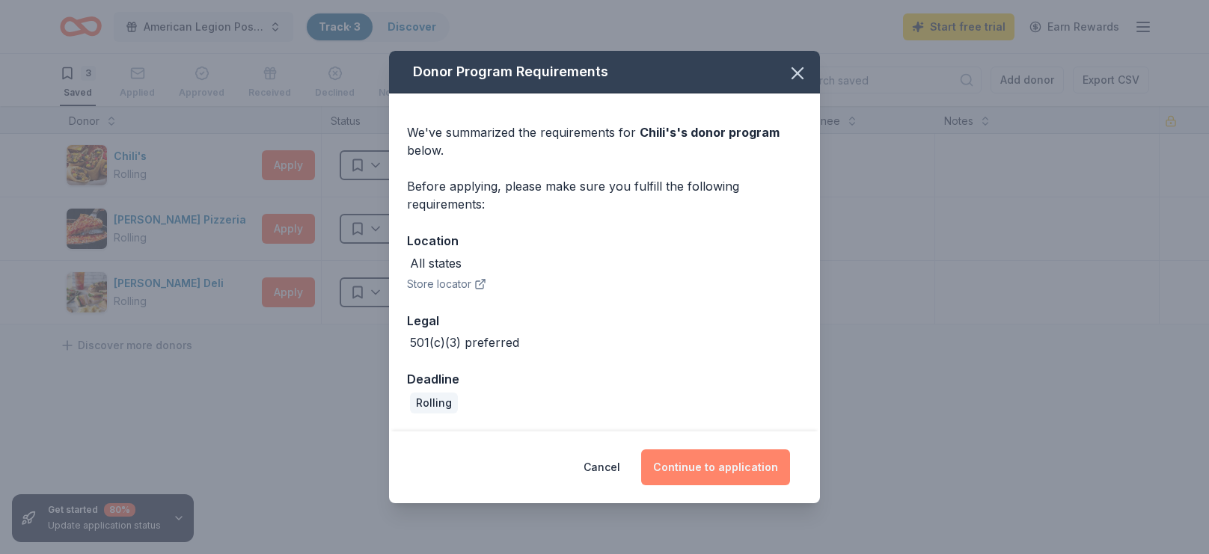
click at [720, 470] on button "Continue to application" at bounding box center [715, 468] width 149 height 36
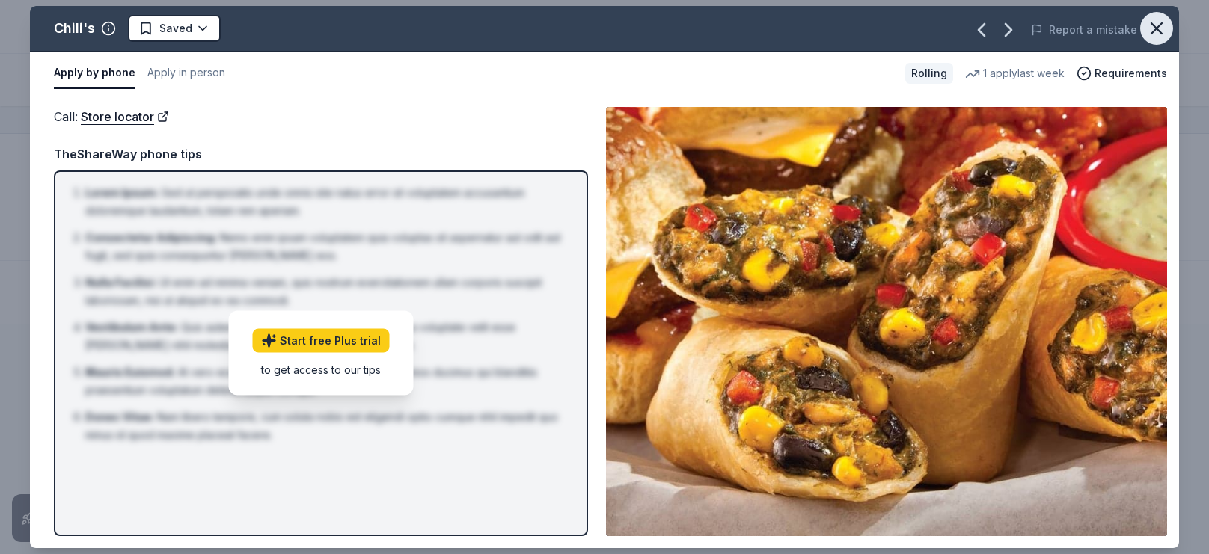
click at [1159, 31] on icon "button" at bounding box center [1156, 28] width 21 height 21
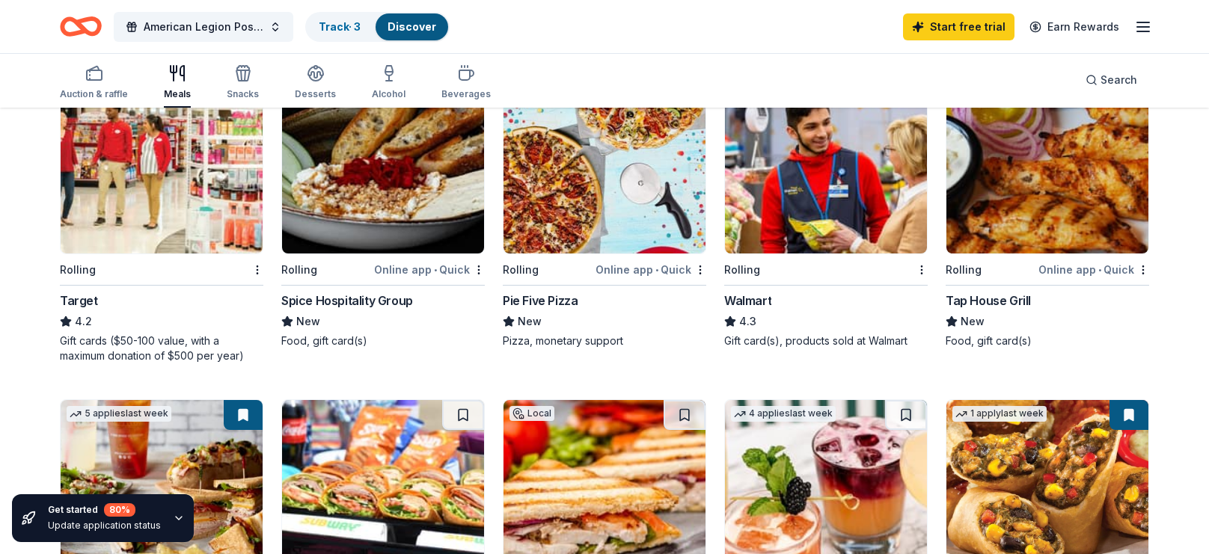
scroll to position [451, 0]
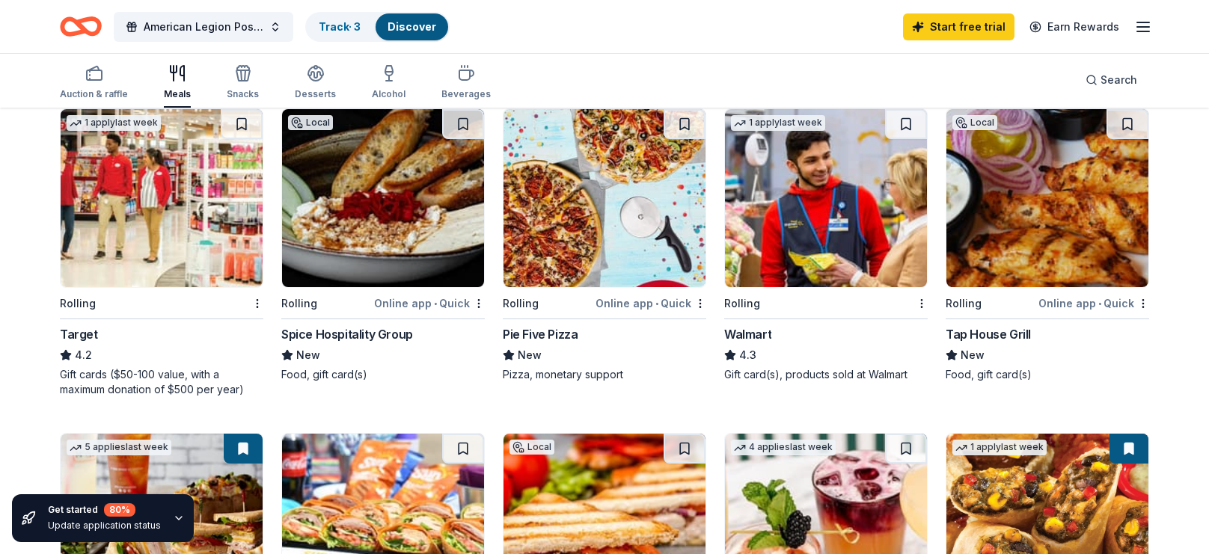
click at [79, 331] on div "Target" at bounding box center [79, 334] width 38 height 18
click at [752, 335] on div "Walmart" at bounding box center [747, 334] width 47 height 18
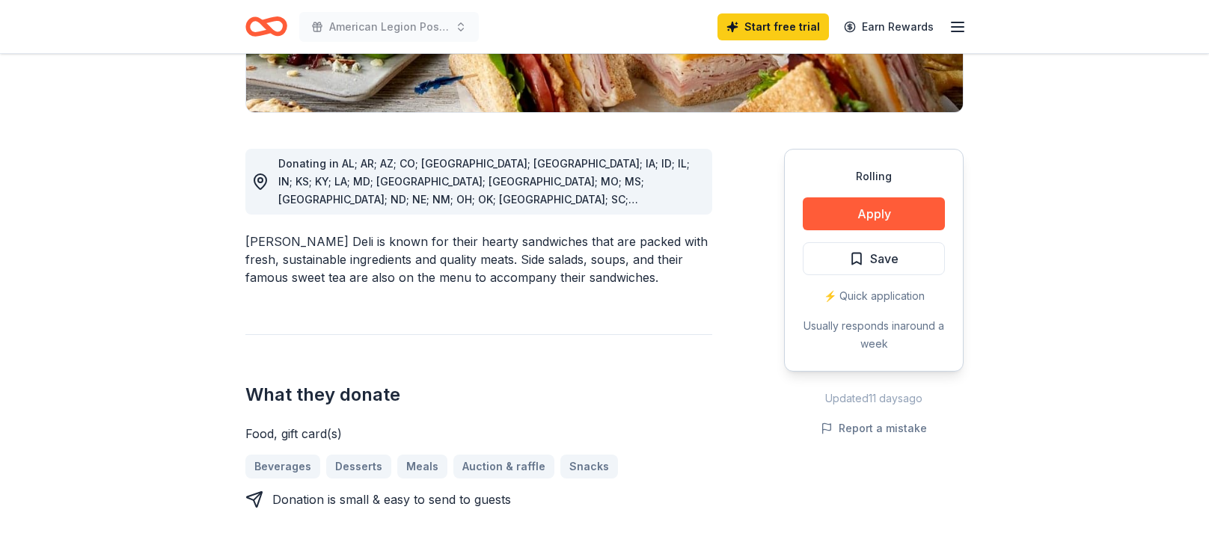
scroll to position [370, 0]
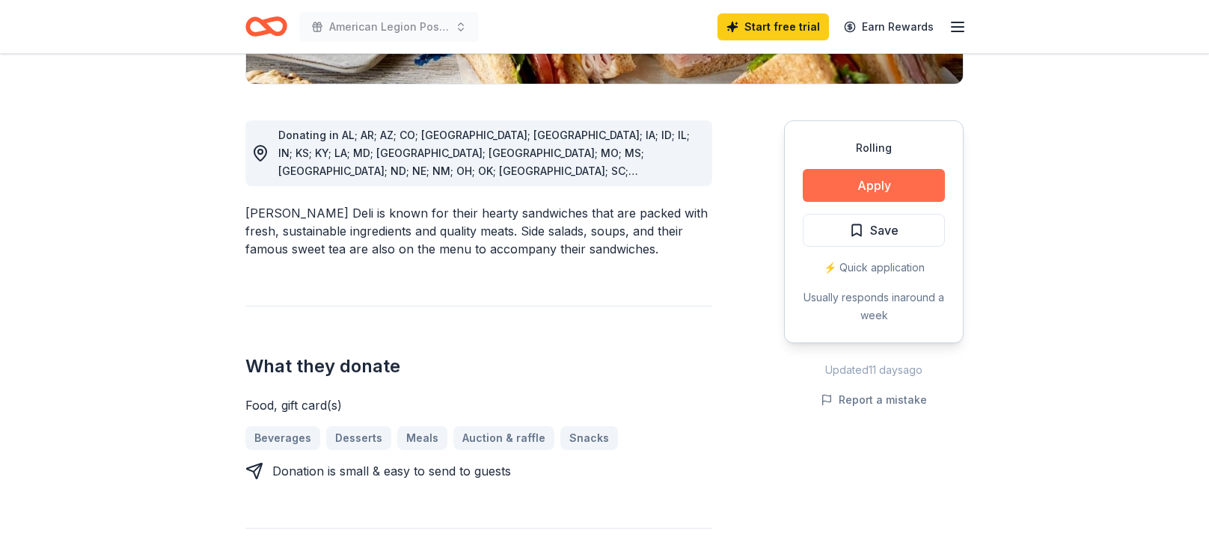
click at [881, 185] on button "Apply" at bounding box center [874, 185] width 142 height 33
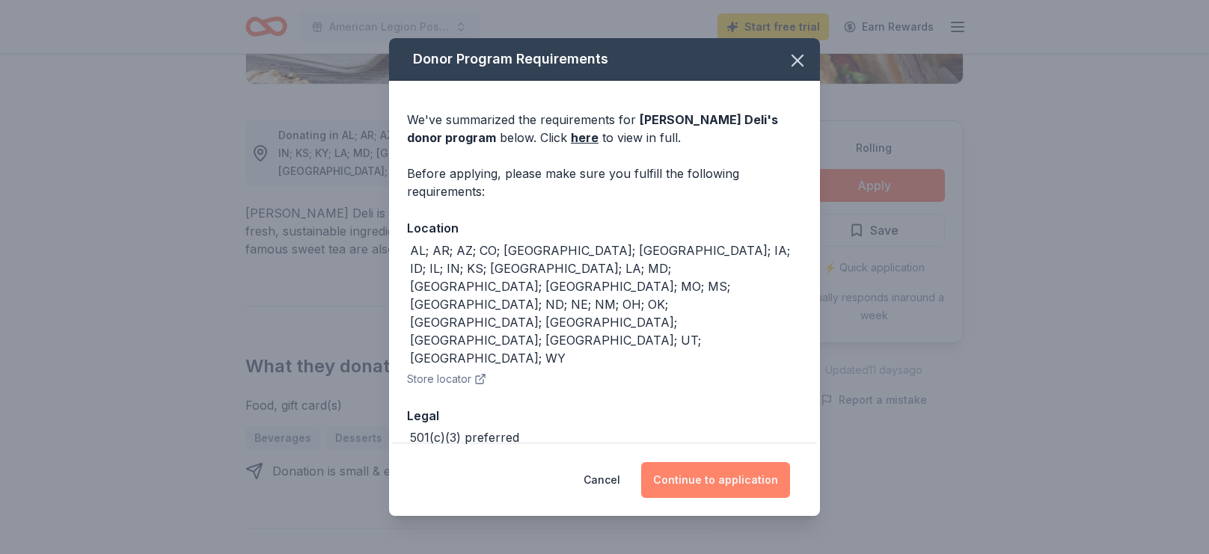
click at [702, 481] on button "Continue to application" at bounding box center [715, 480] width 149 height 36
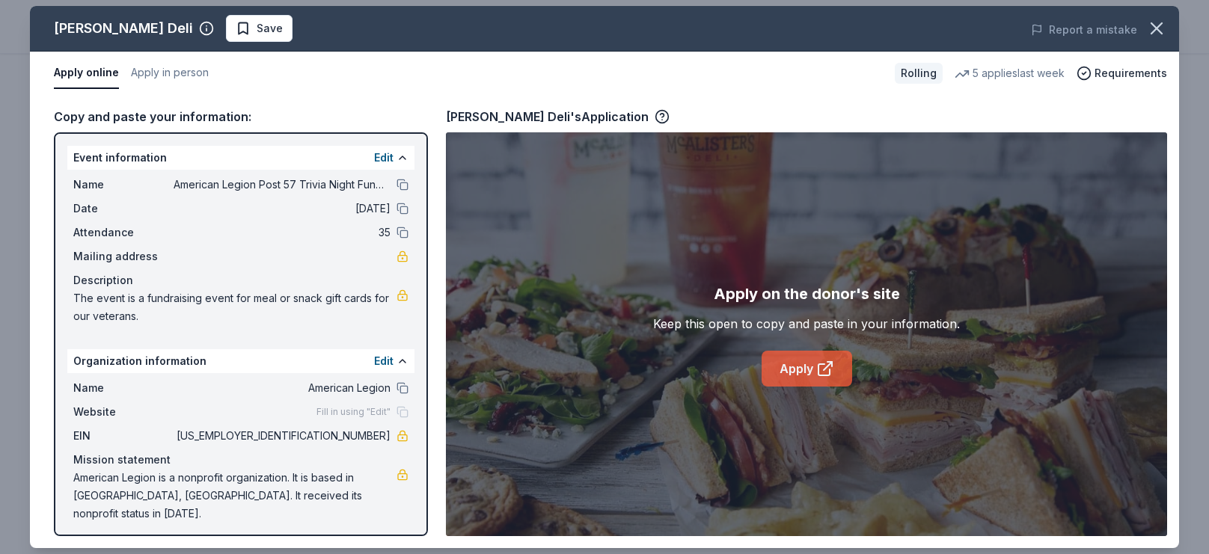
click at [793, 376] on link "Apply" at bounding box center [806, 369] width 91 height 36
click at [257, 31] on span "Save" at bounding box center [270, 28] width 26 height 18
click at [130, 256] on span "Mailing address" at bounding box center [123, 257] width 100 height 18
click at [678, 253] on div "Apply on the donor's site Keep this open to copy and paste in your information.…" at bounding box center [806, 334] width 721 height 404
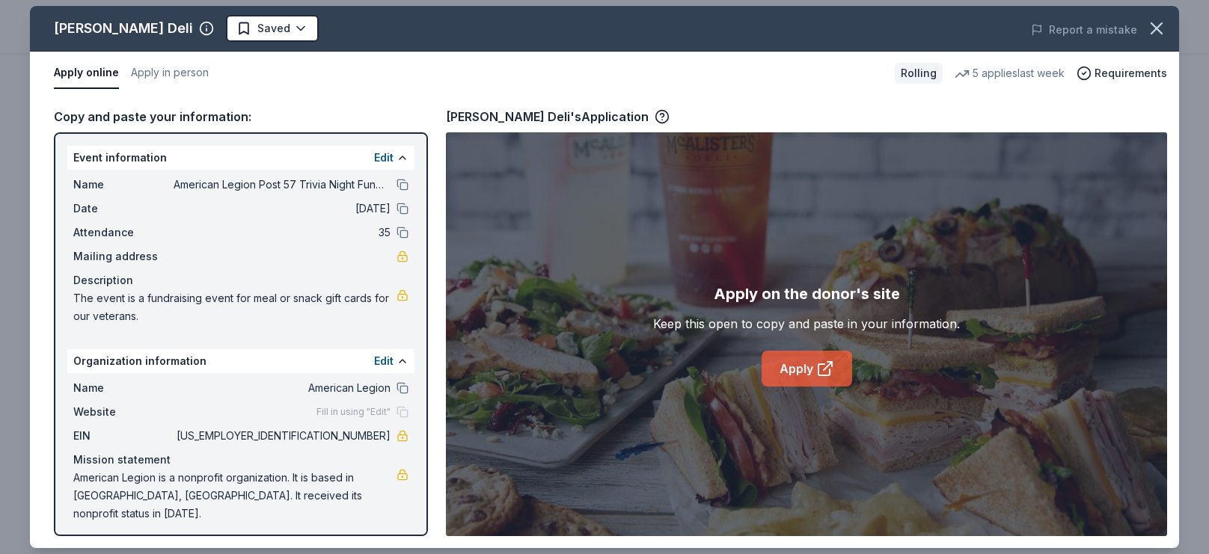
click at [817, 372] on icon at bounding box center [825, 369] width 18 height 18
click at [402, 159] on button at bounding box center [402, 158] width 12 height 12
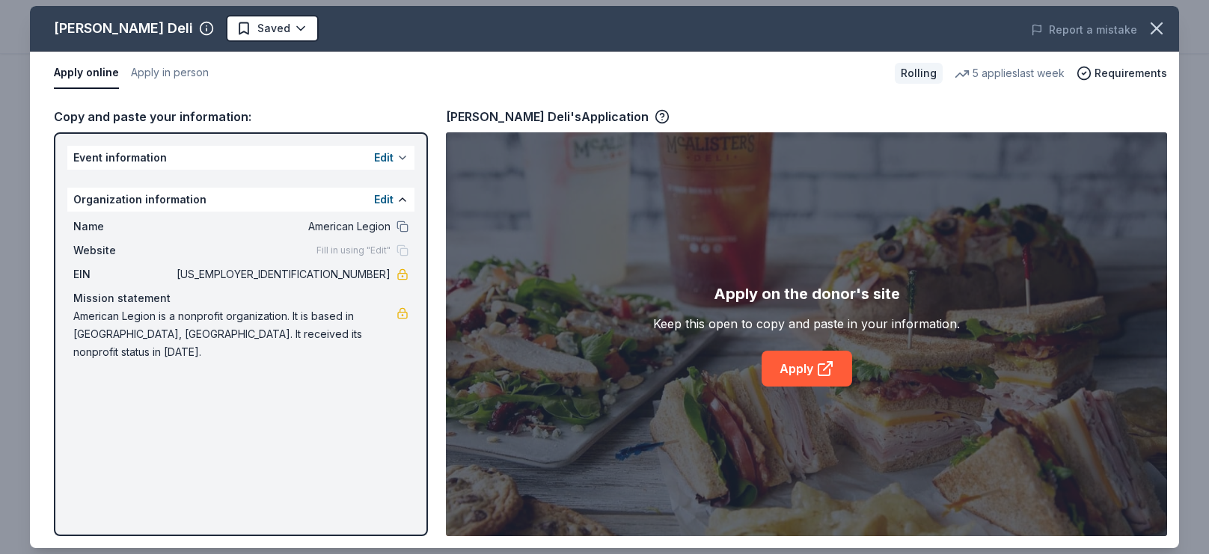
click at [402, 159] on button at bounding box center [402, 158] width 12 height 12
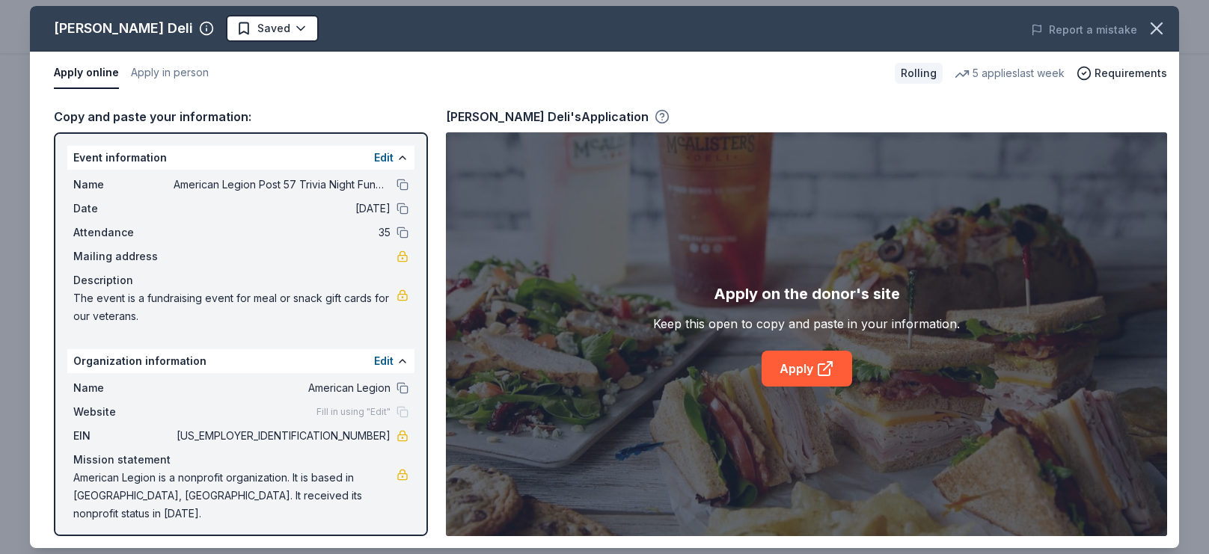
click at [660, 114] on icon "button" at bounding box center [662, 116] width 4 height 4
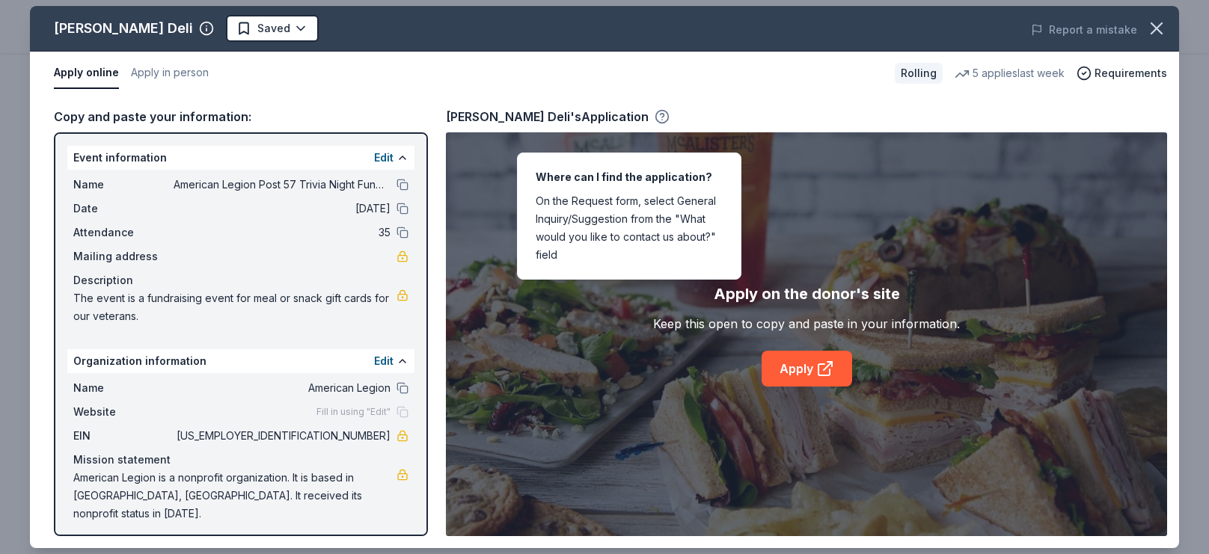
click at [660, 114] on icon "button" at bounding box center [662, 116] width 4 height 4
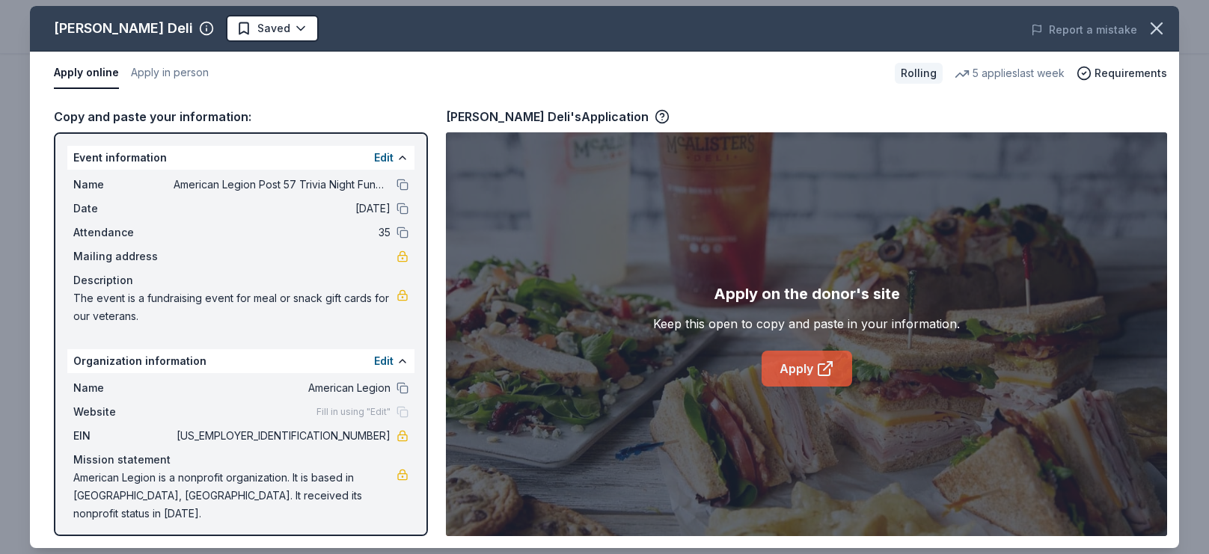
click at [827, 367] on icon at bounding box center [825, 369] width 18 height 18
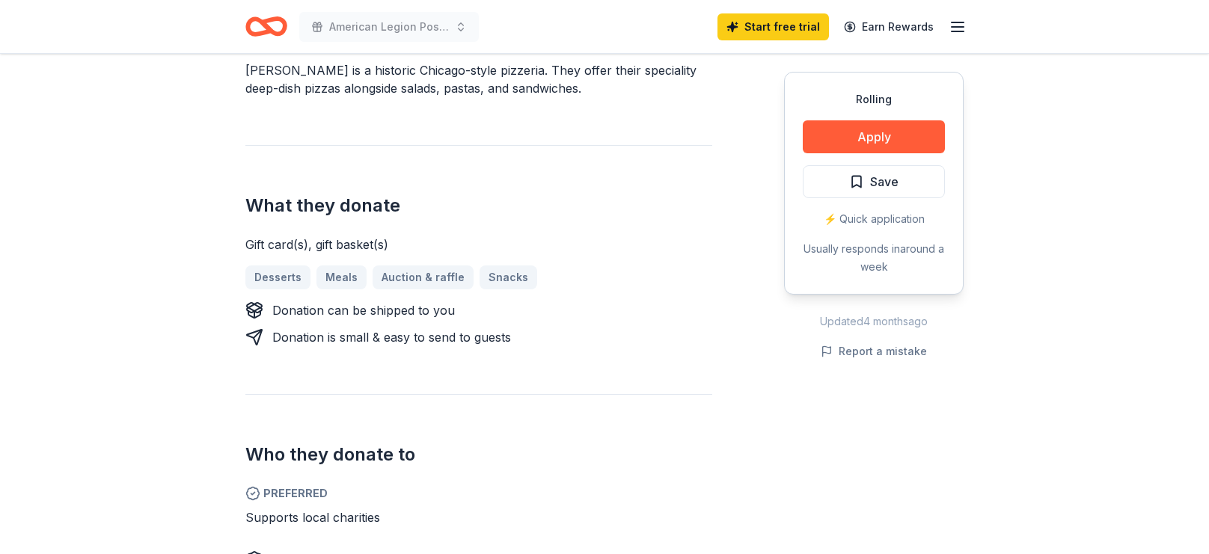
scroll to position [473, 0]
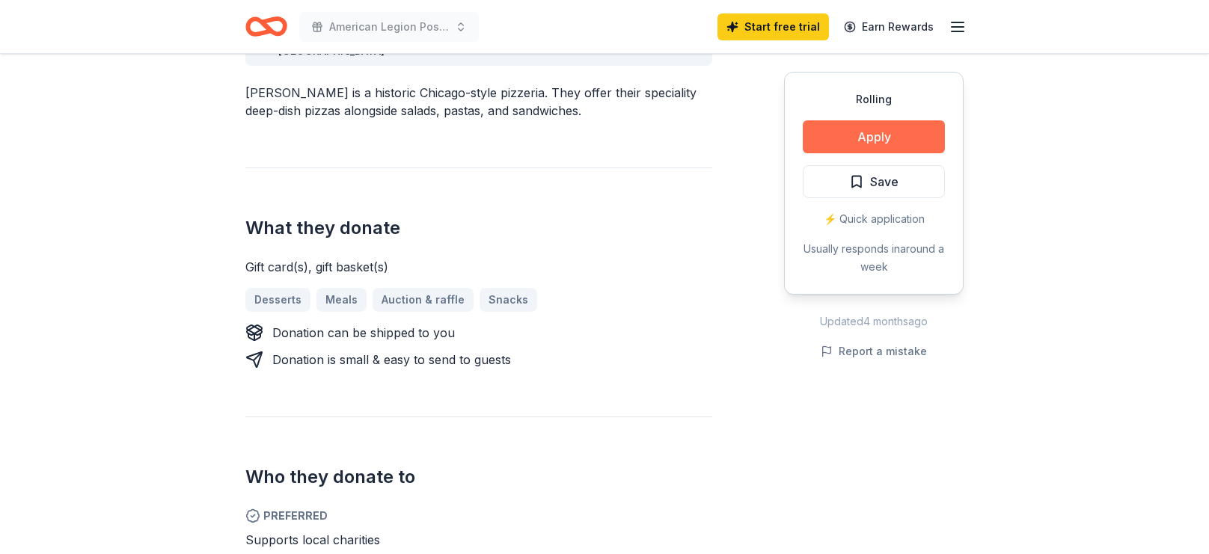
click at [886, 120] on button "Apply" at bounding box center [874, 136] width 142 height 33
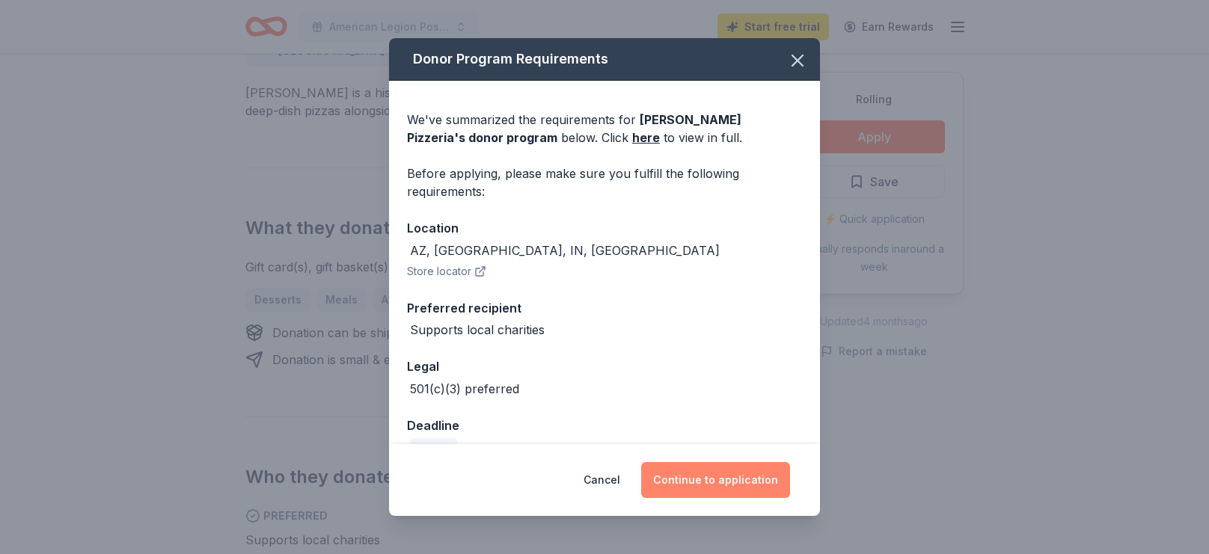
click at [688, 480] on button "Continue to application" at bounding box center [715, 480] width 149 height 36
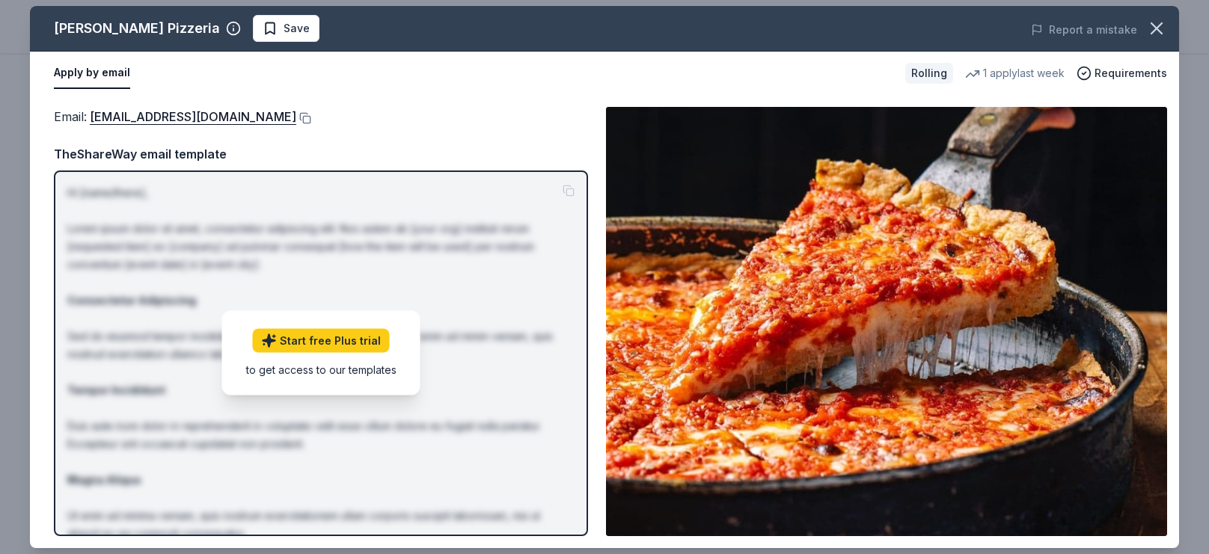
click at [76, 73] on button "Apply by email" at bounding box center [92, 73] width 76 height 31
click at [93, 74] on button "Apply by email" at bounding box center [92, 73] width 76 height 31
click at [183, 114] on link "donations@loumalnatis.com" at bounding box center [193, 116] width 206 height 19
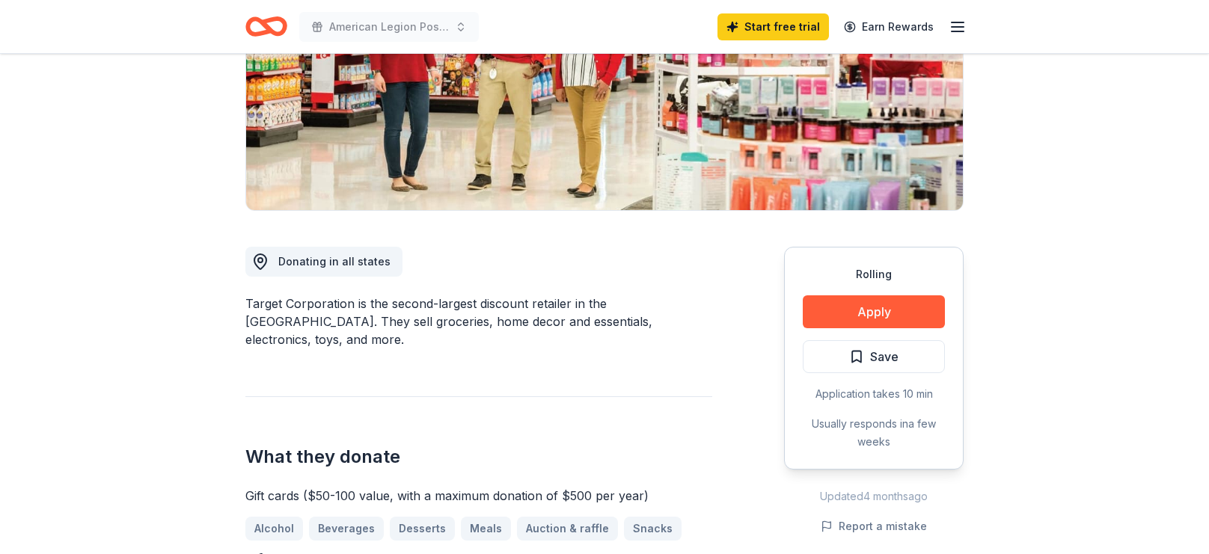
scroll to position [303, 0]
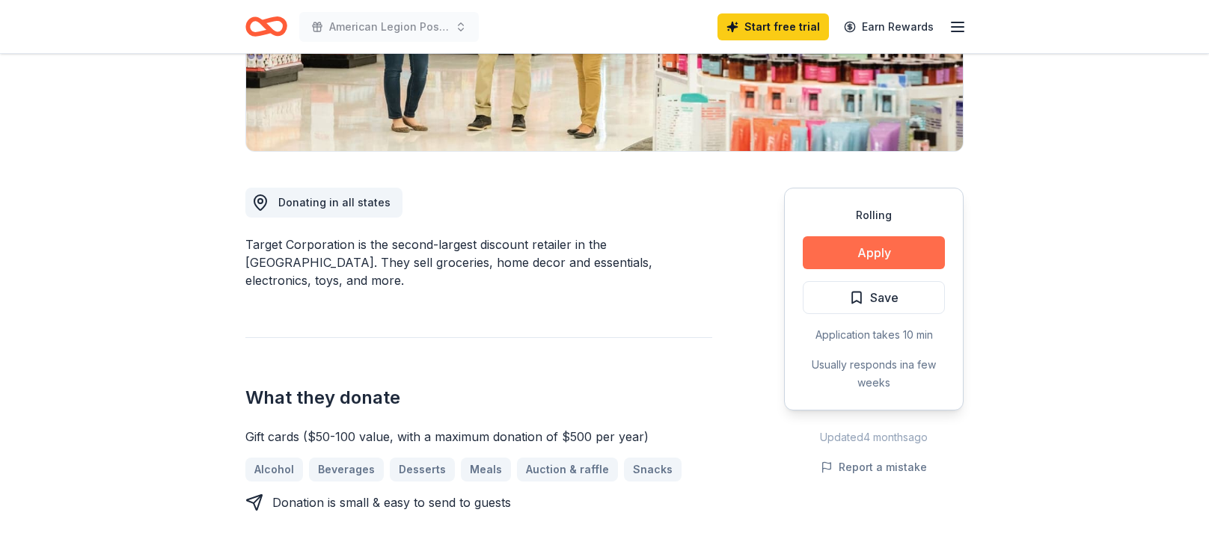
click at [870, 247] on button "Apply" at bounding box center [874, 252] width 142 height 33
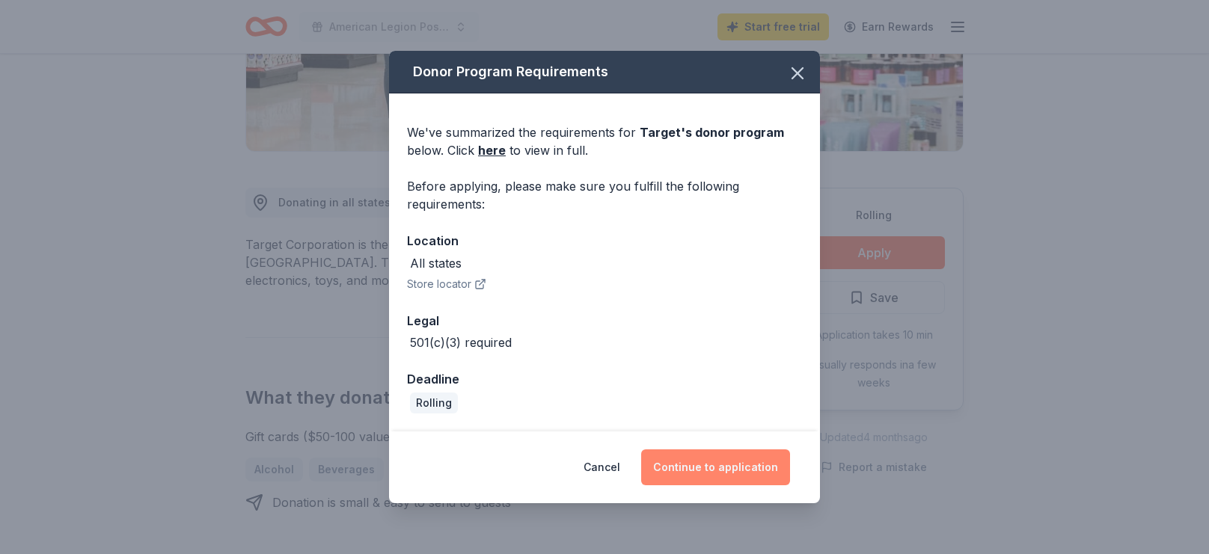
click at [690, 465] on button "Continue to application" at bounding box center [715, 468] width 149 height 36
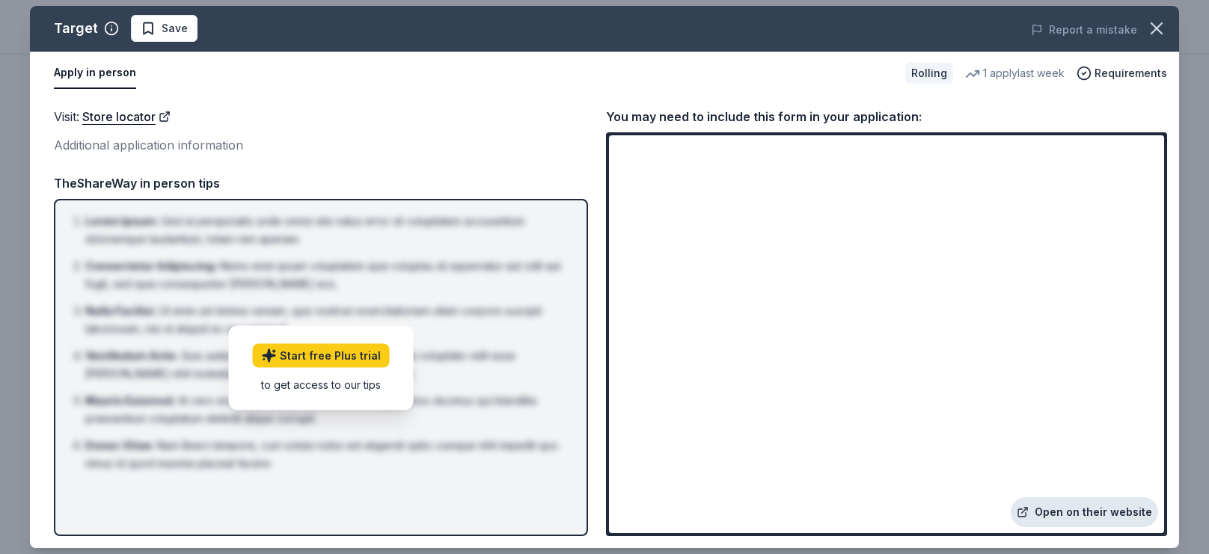
click at [1058, 511] on link "Open on their website" at bounding box center [1084, 512] width 147 height 30
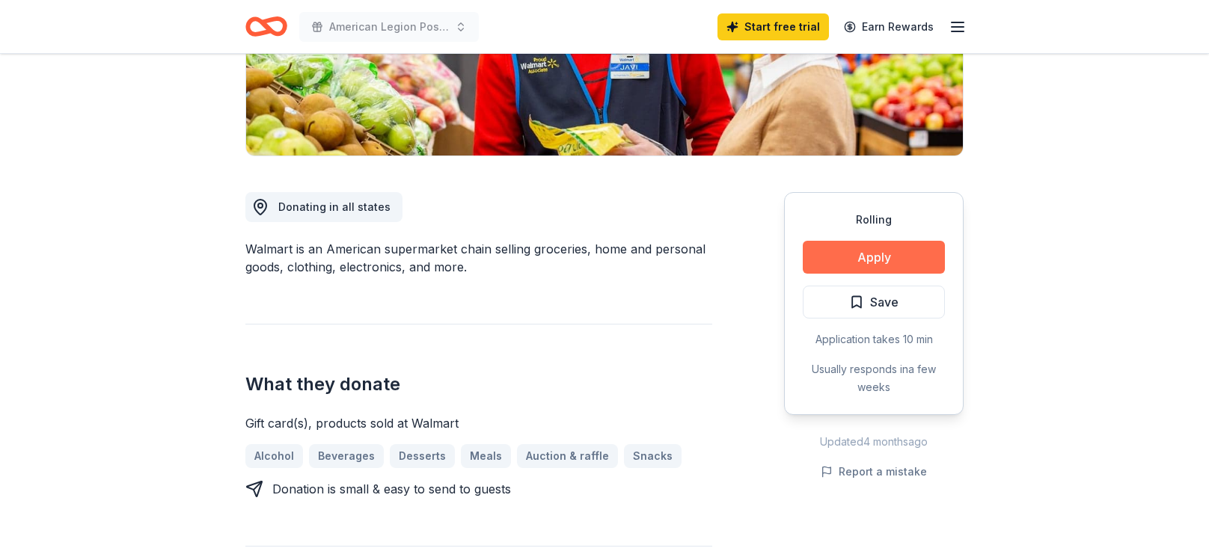
scroll to position [301, 0]
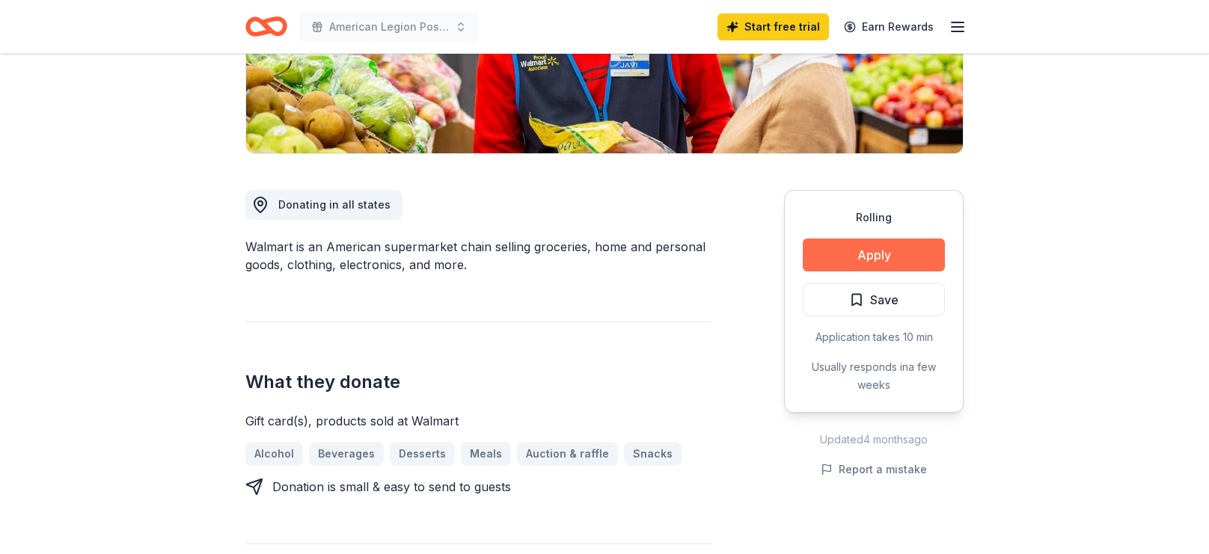
click at [852, 259] on button "Apply" at bounding box center [874, 255] width 142 height 33
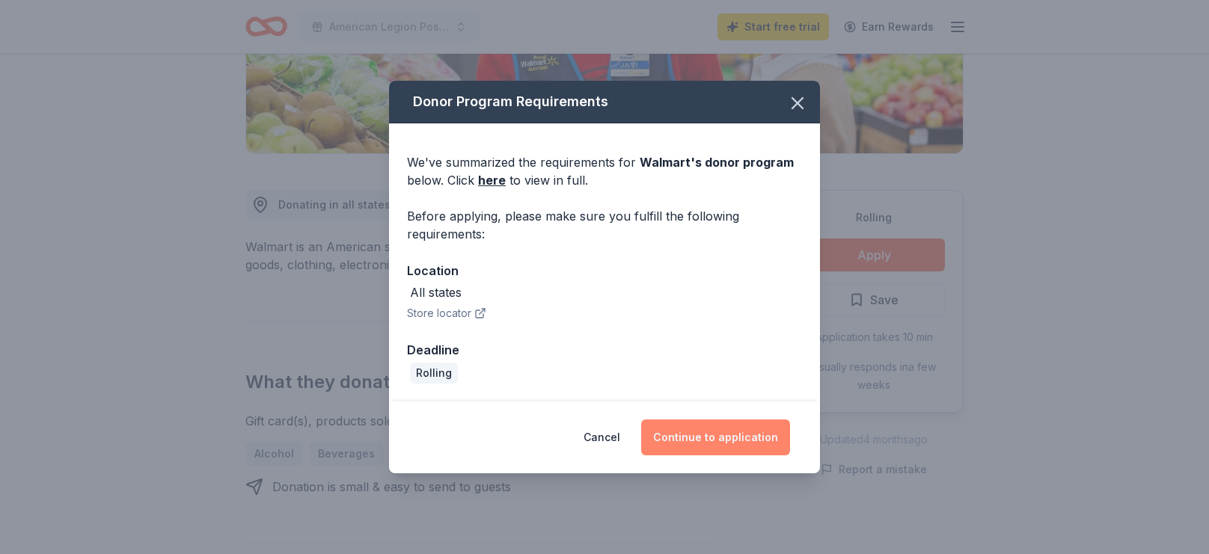
click at [718, 431] on button "Continue to application" at bounding box center [715, 438] width 149 height 36
